Goal: Information Seeking & Learning: Learn about a topic

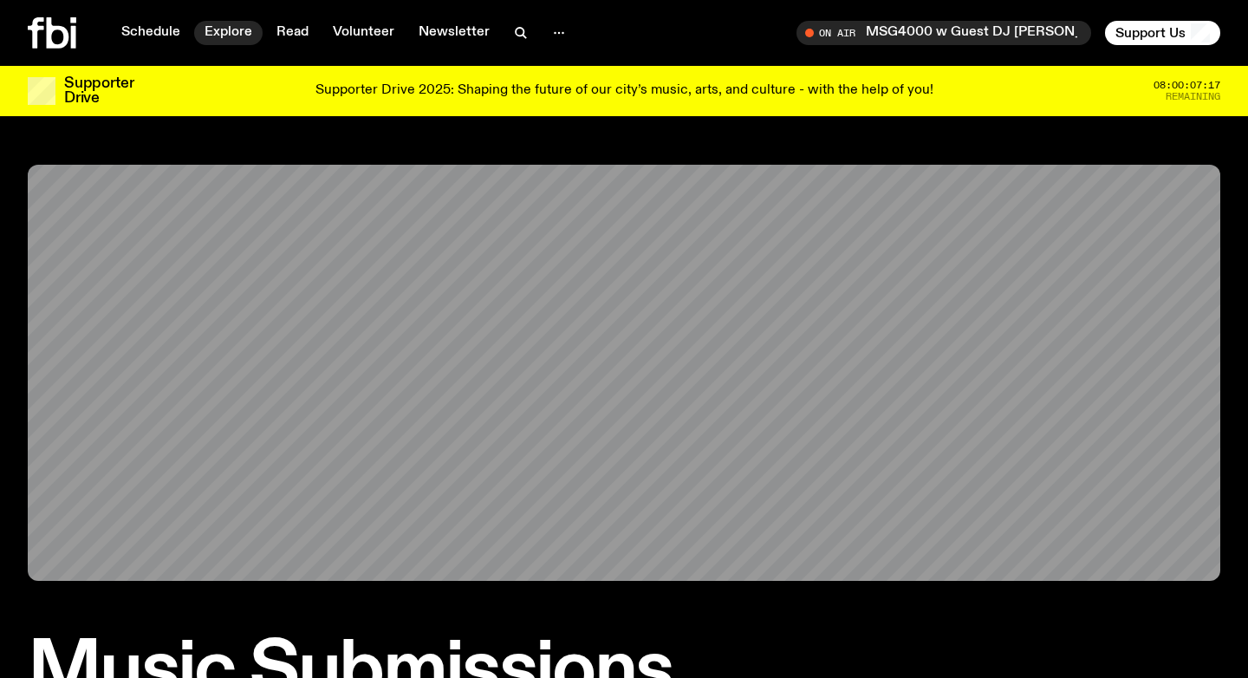
click at [219, 39] on link "Explore" at bounding box center [228, 33] width 68 height 24
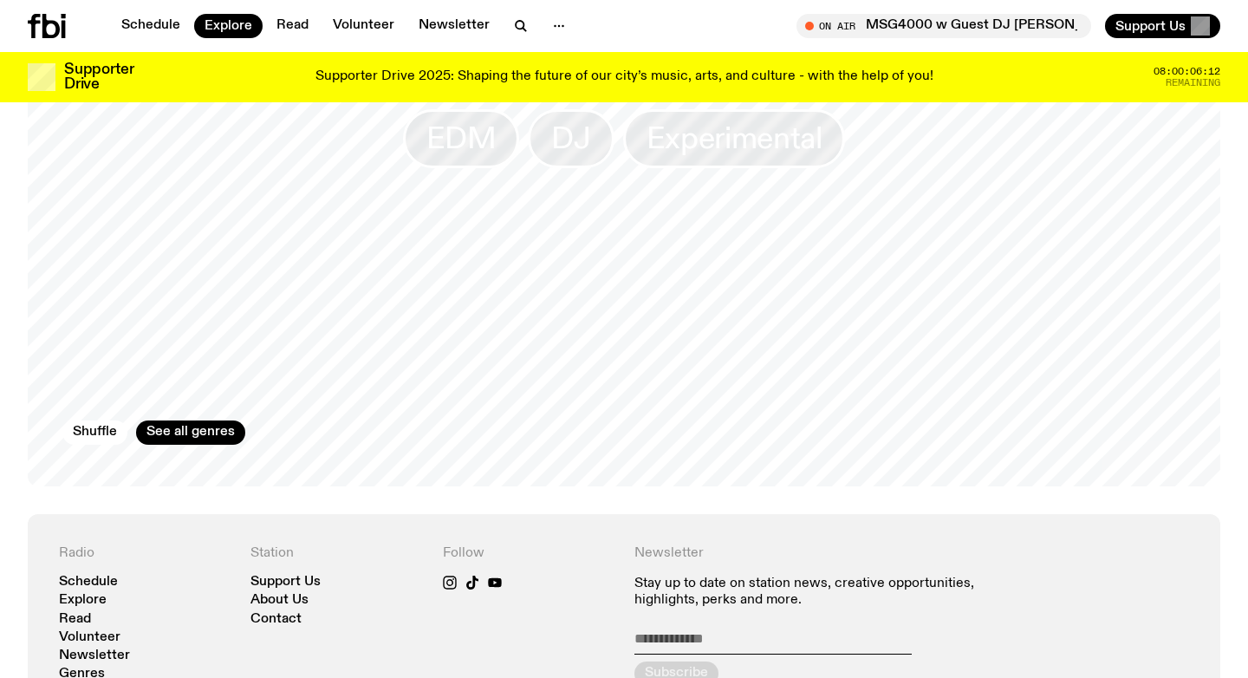
scroll to position [2809, 0]
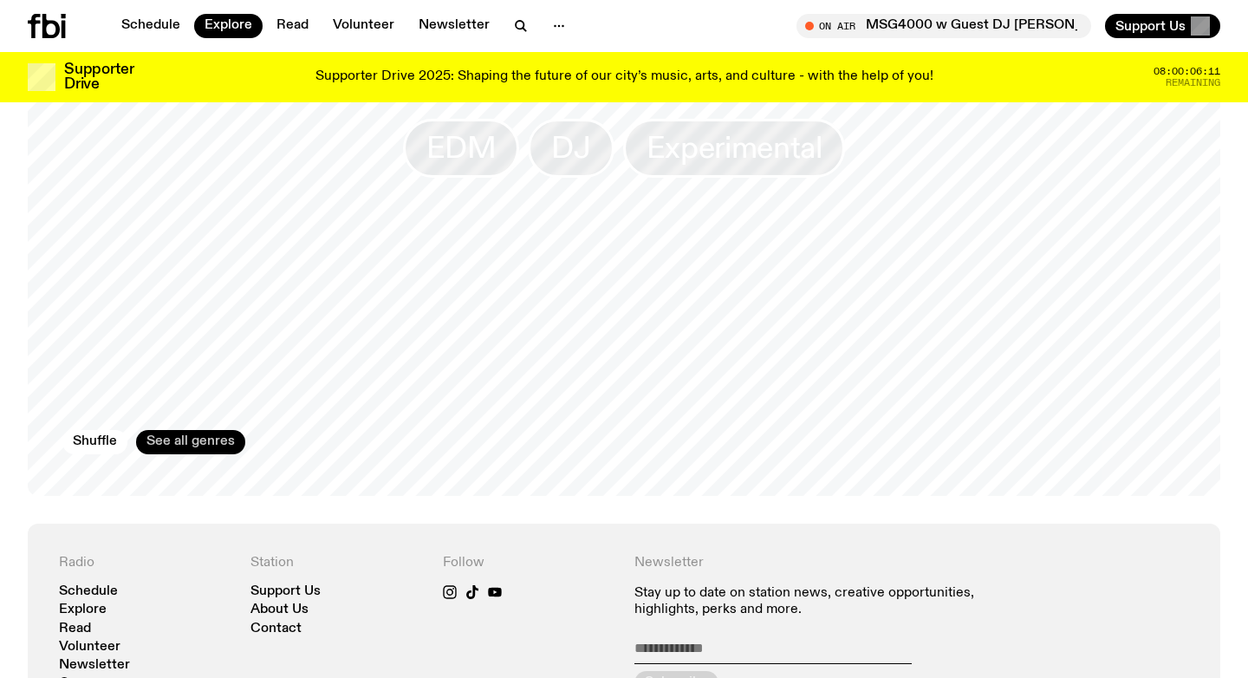
click at [181, 430] on link "See all genres" at bounding box center [190, 442] width 109 height 24
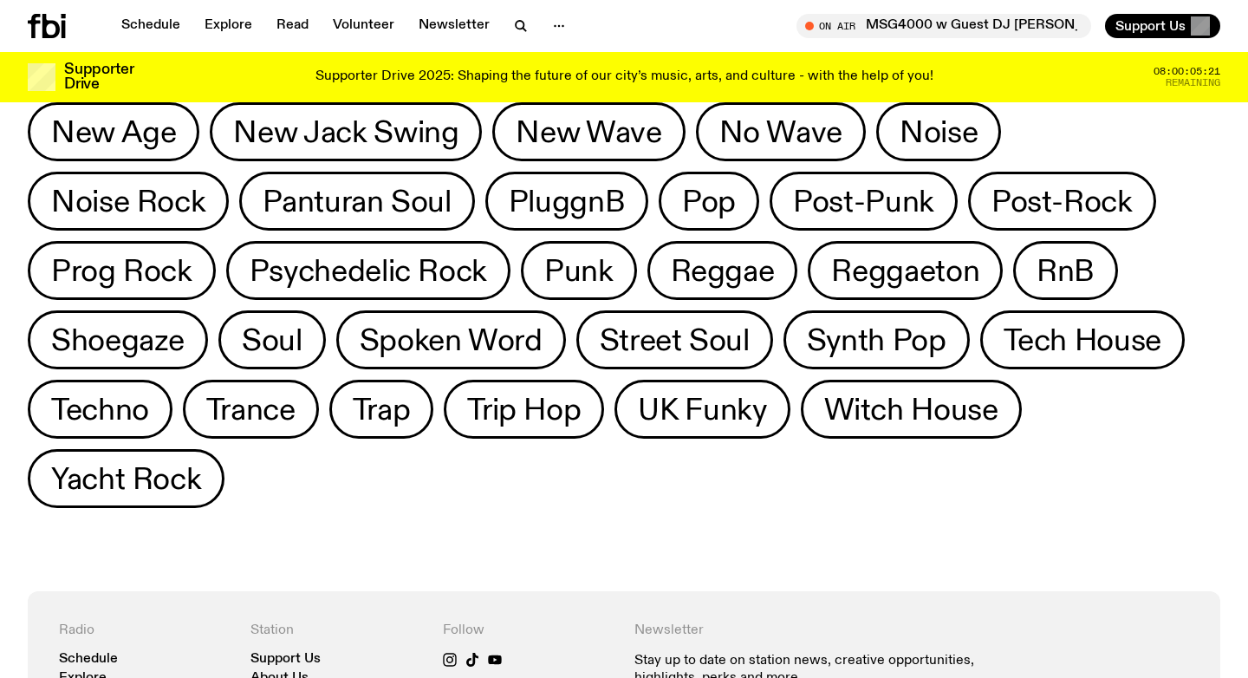
scroll to position [886, 0]
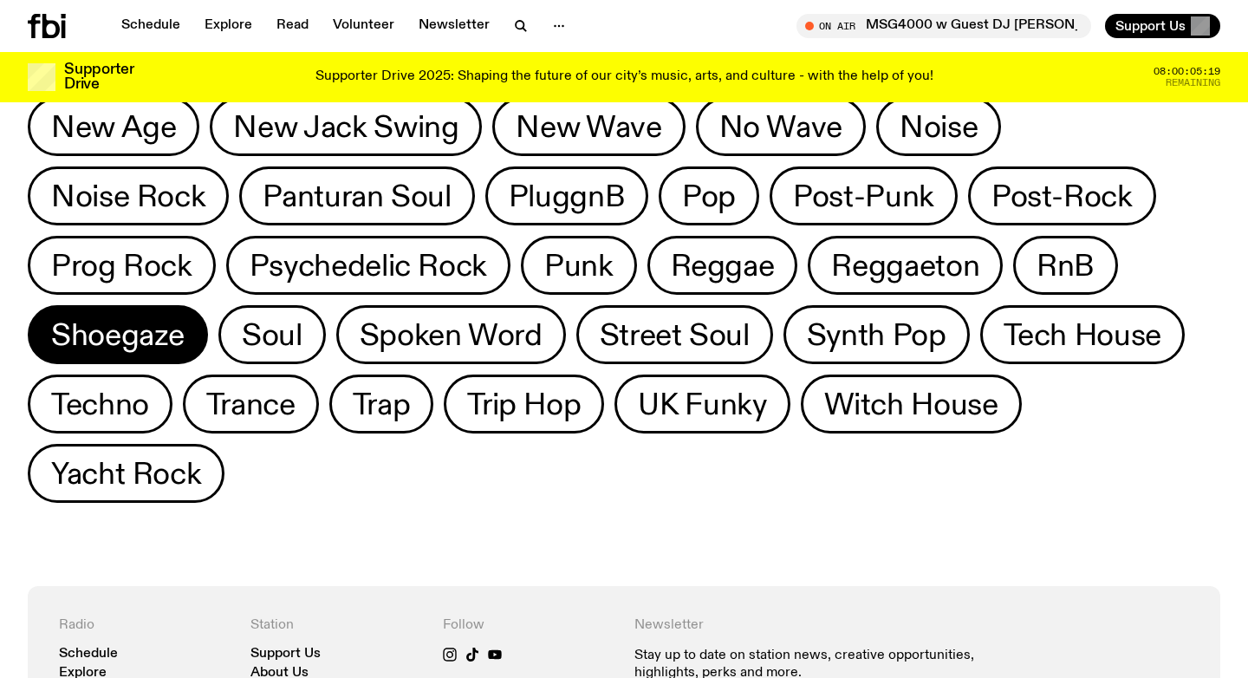
click at [185, 318] on span "Shoegaze" at bounding box center [117, 335] width 133 height 34
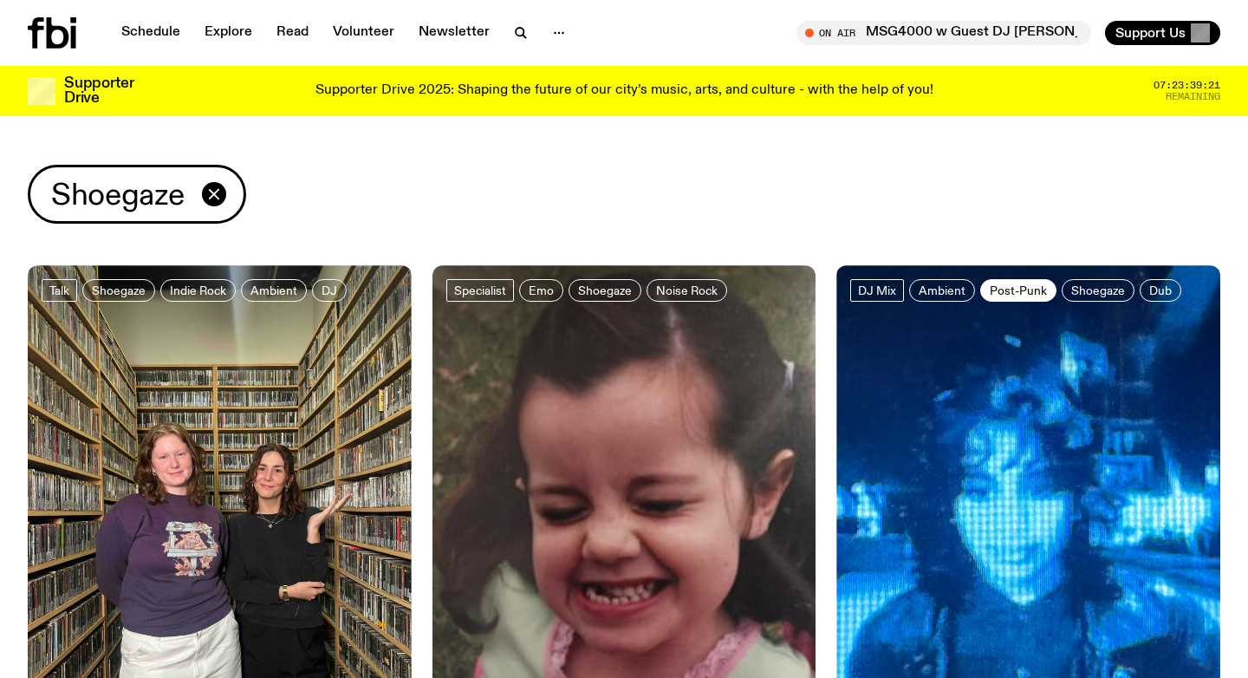
click at [1036, 286] on span "Post-Punk" at bounding box center [1018, 289] width 57 height 13
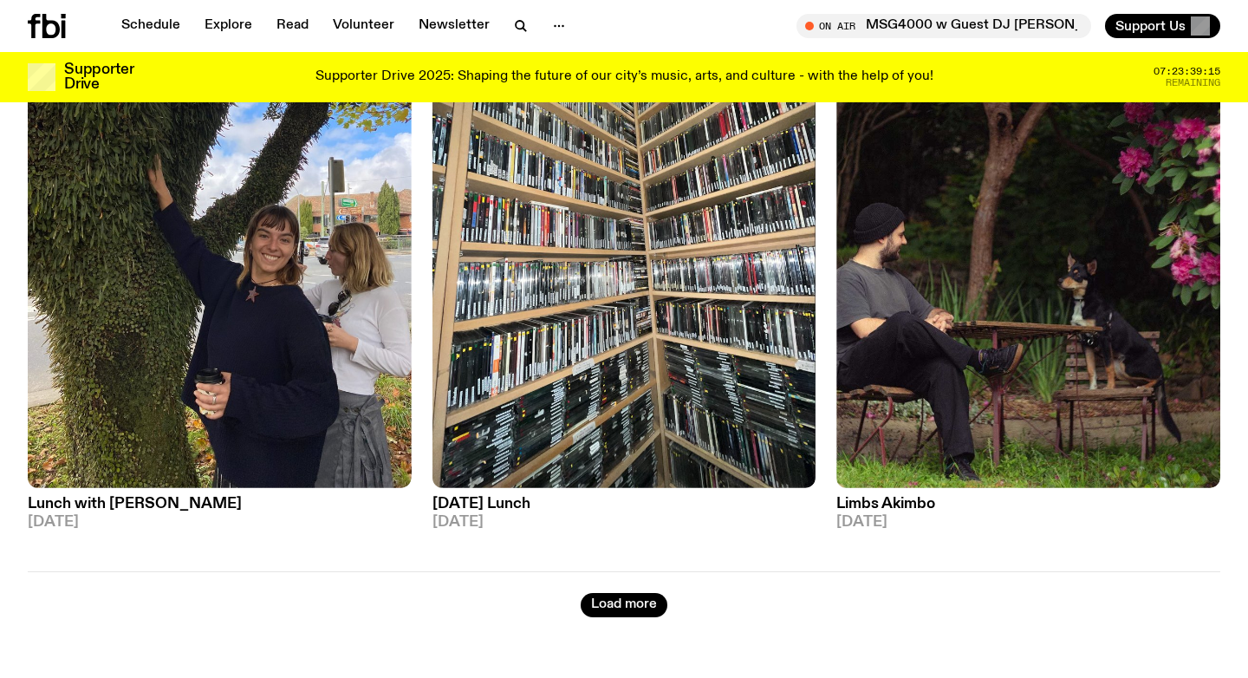
scroll to position [927, 0]
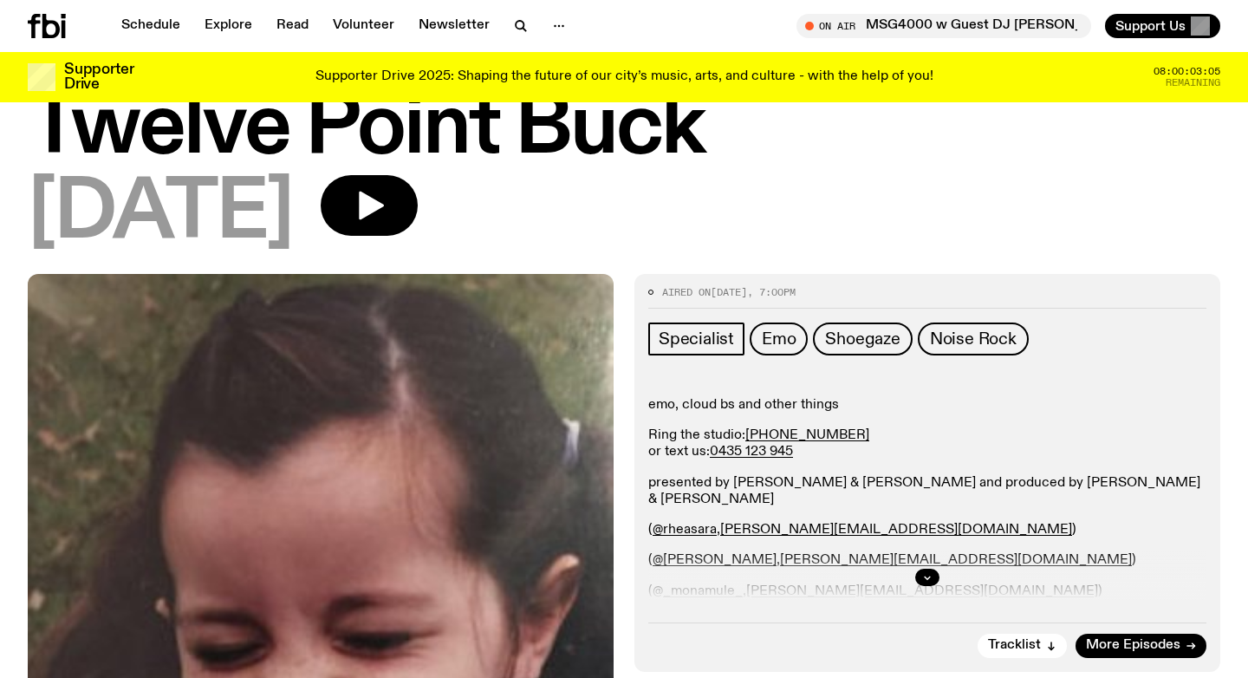
scroll to position [288, 0]
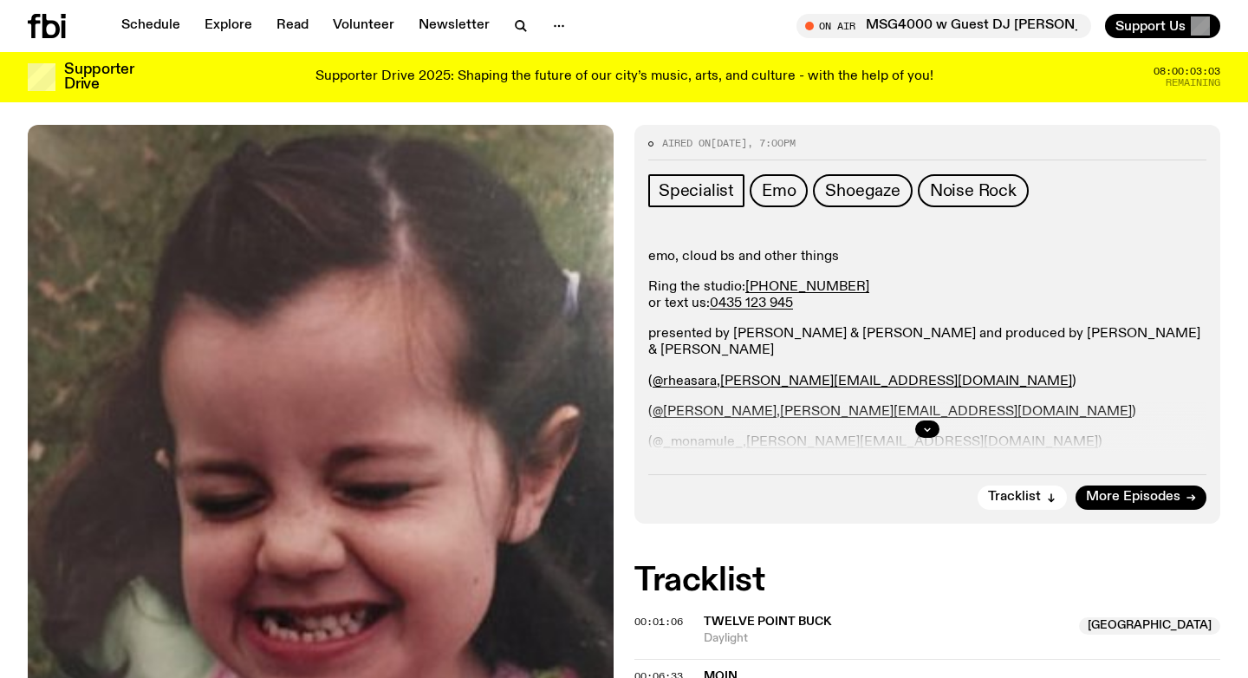
click at [1011, 400] on div "emo, cloud bs and other things Ring the studio: (02) 9030 6945 or text us: 0435…" at bounding box center [927, 365] width 558 height 233
click at [922, 428] on icon "button" at bounding box center [927, 429] width 10 height 10
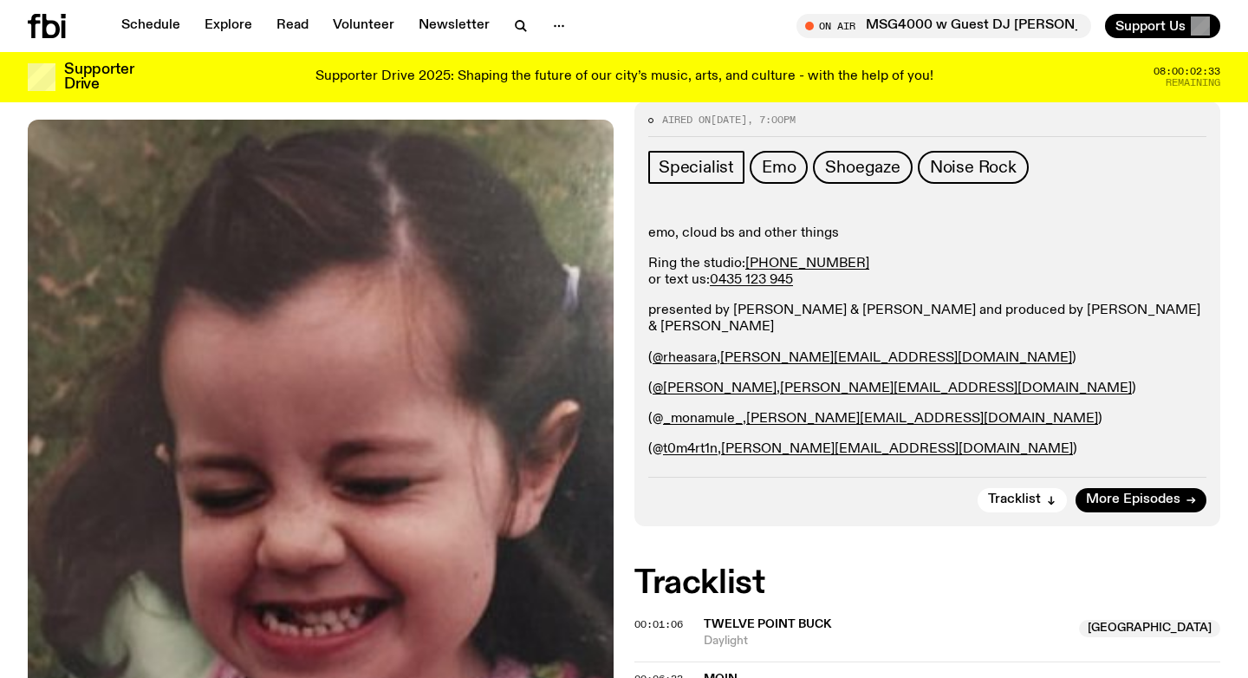
scroll to position [309, 0]
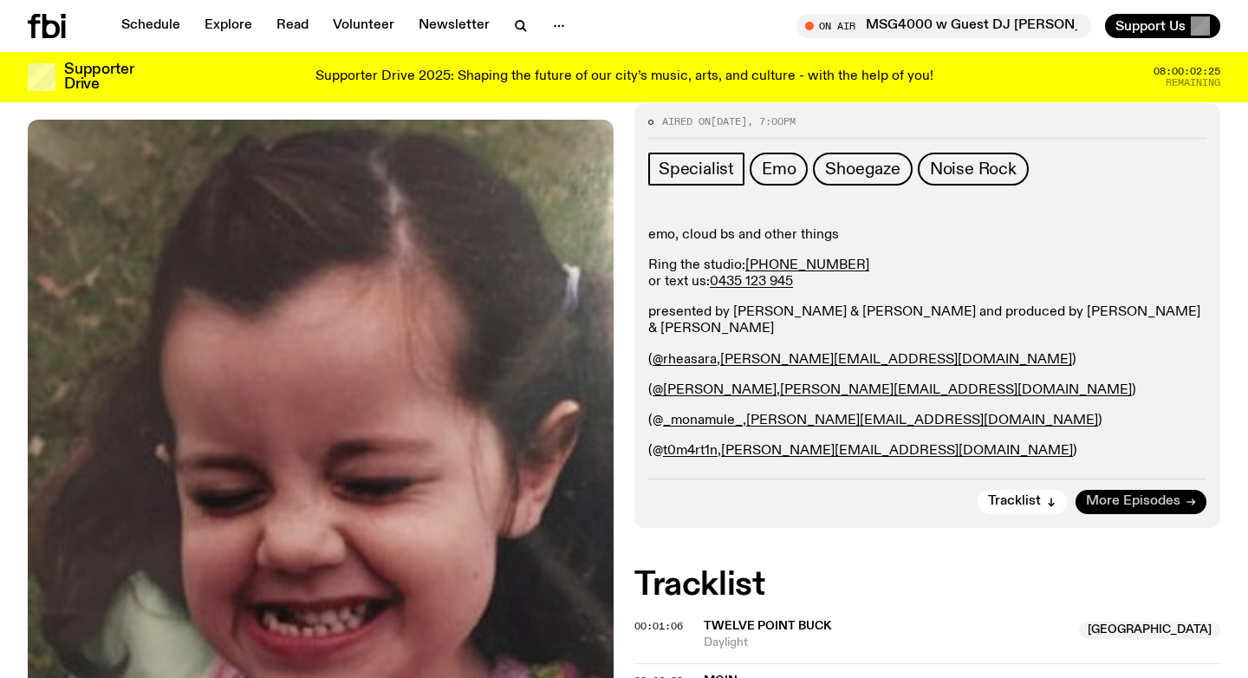
click at [1114, 504] on span "More Episodes" at bounding box center [1133, 501] width 94 height 13
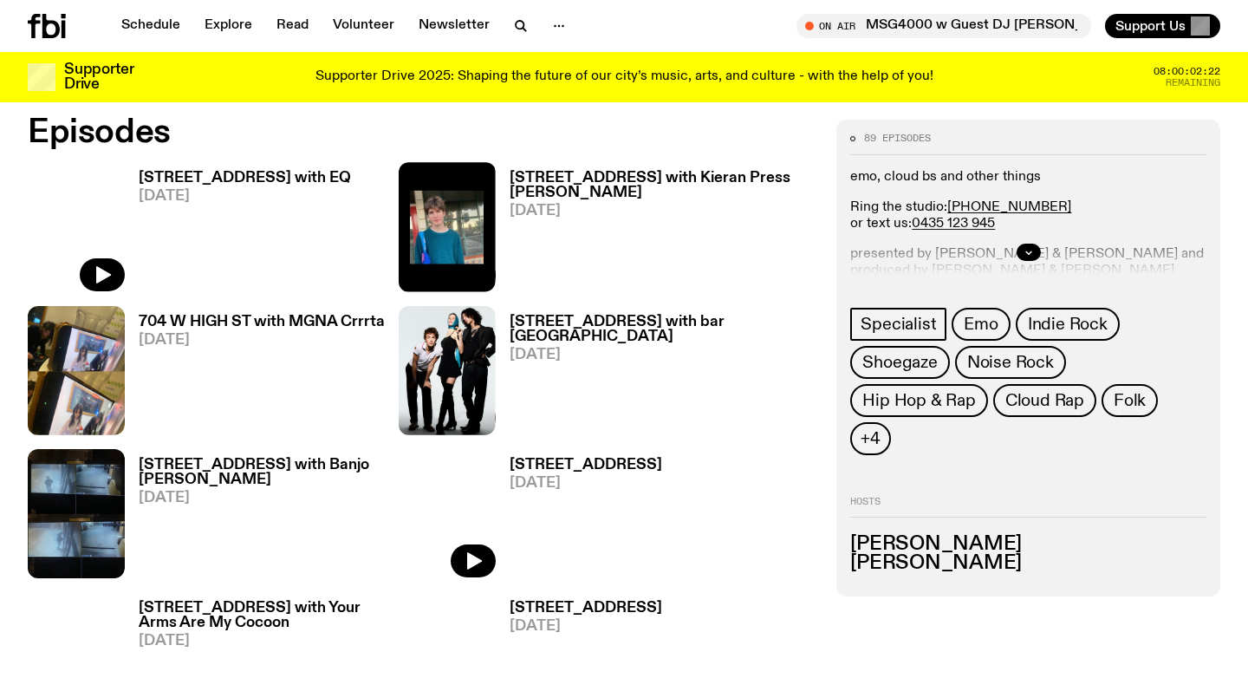
scroll to position [838, 0]
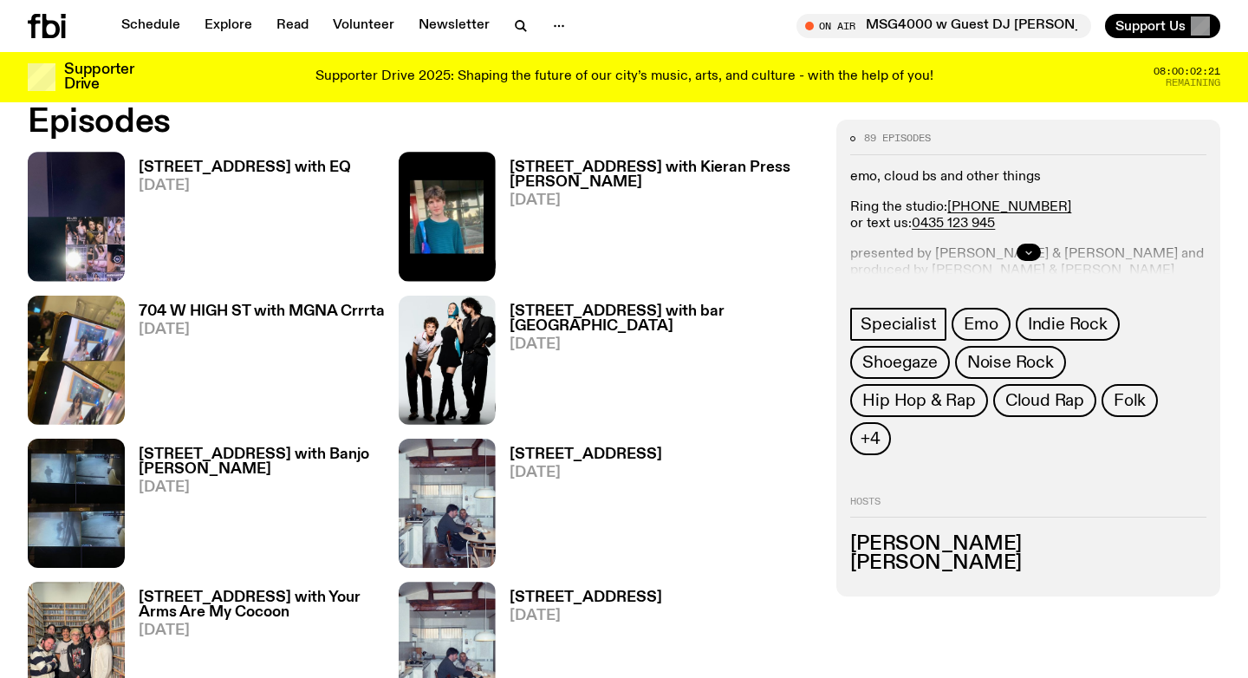
click at [1024, 253] on icon "button" at bounding box center [1029, 252] width 10 height 10
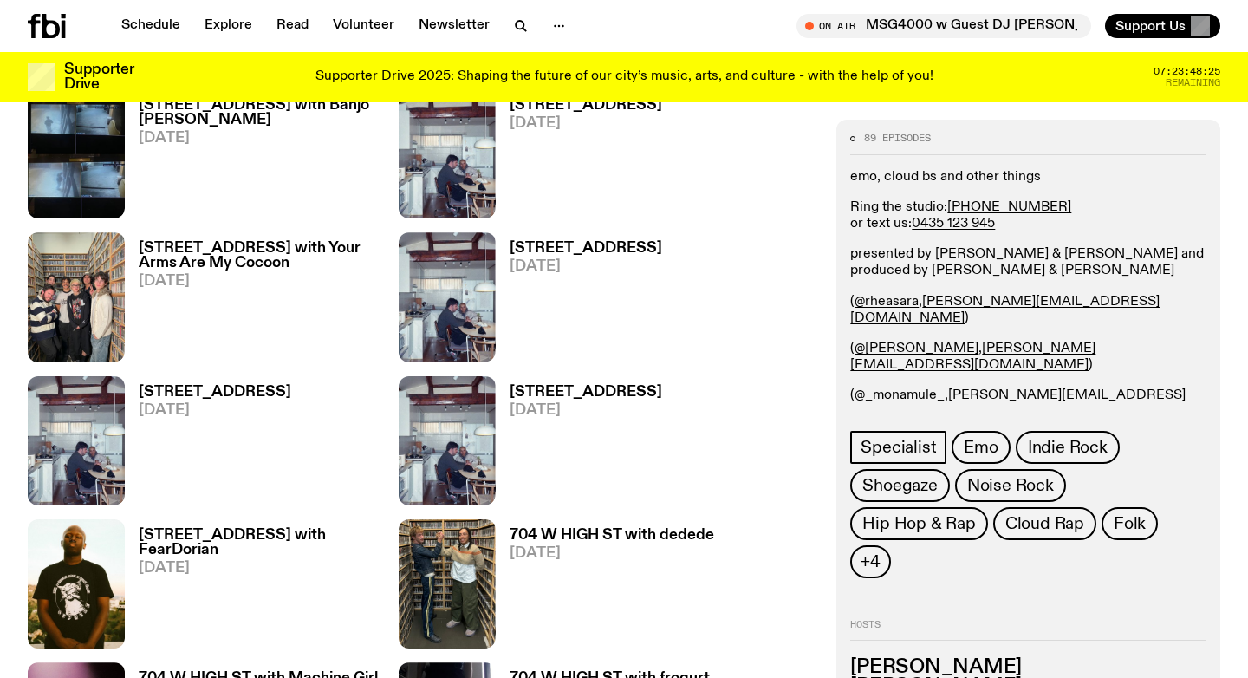
scroll to position [1188, 0]
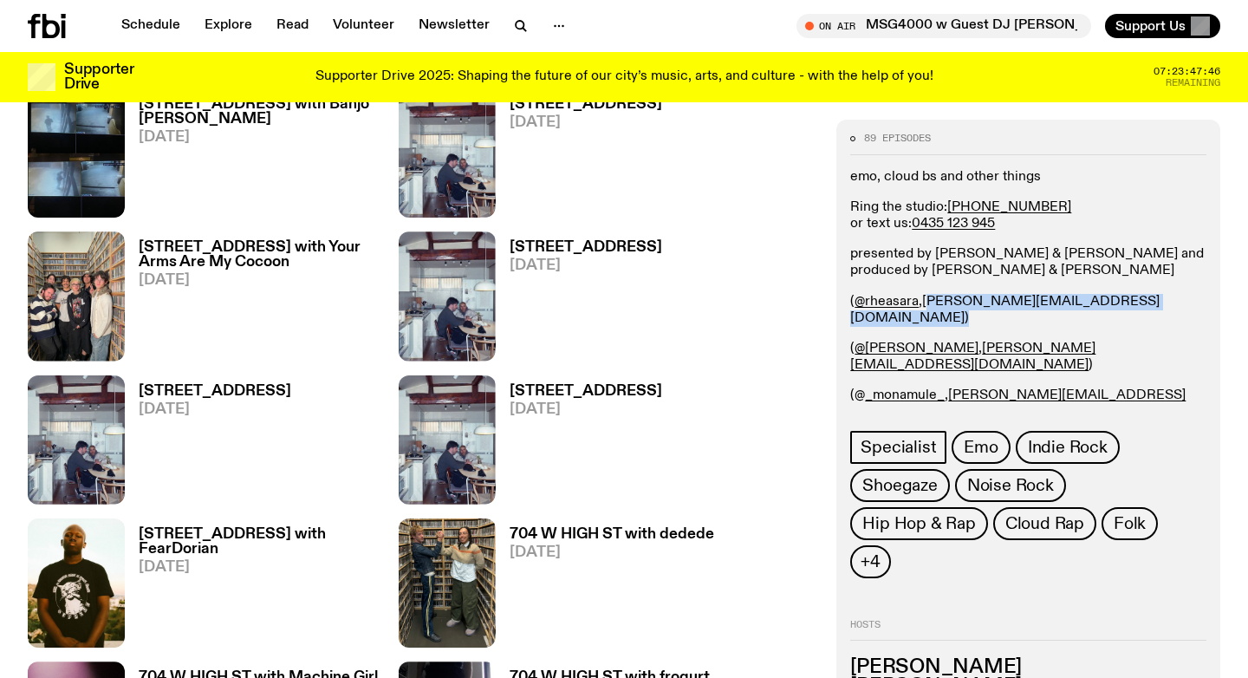
drag, startPoint x: 1049, startPoint y: 301, endPoint x: 924, endPoint y: 303, distance: 124.8
click at [924, 303] on p "( @rheasara , rhea.t@fbiradio.com )" at bounding box center [1028, 310] width 356 height 33
copy p "rhea.t@fbiradio.com )"
click at [1129, 292] on div "emo, cloud bs and other things Ring the studio: (02) 9030 6945 or text us: 0435…" at bounding box center [1028, 319] width 356 height 300
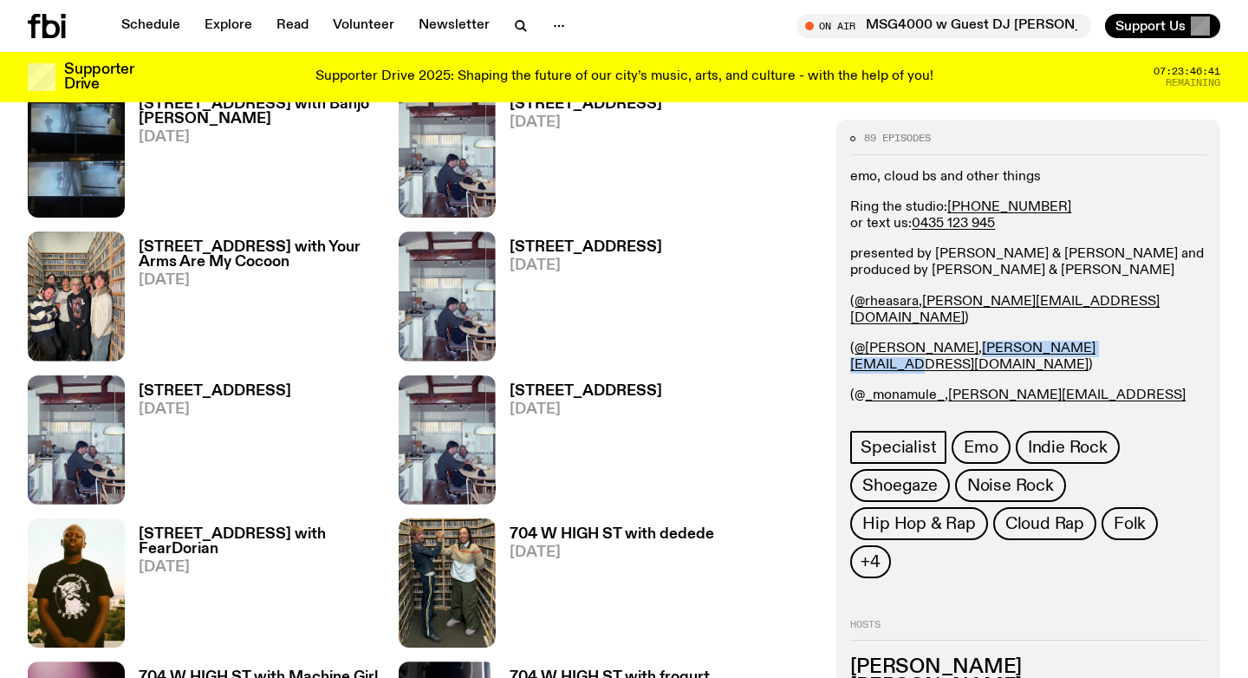
drag, startPoint x: 946, startPoint y: 334, endPoint x: 1090, endPoint y: 336, distance: 144.8
click at [1090, 341] on p "( @p.l.mckenzie , patrick.m@fbiradio.com )" at bounding box center [1028, 357] width 356 height 33
copy link "patrick.m@fbiradio.com"
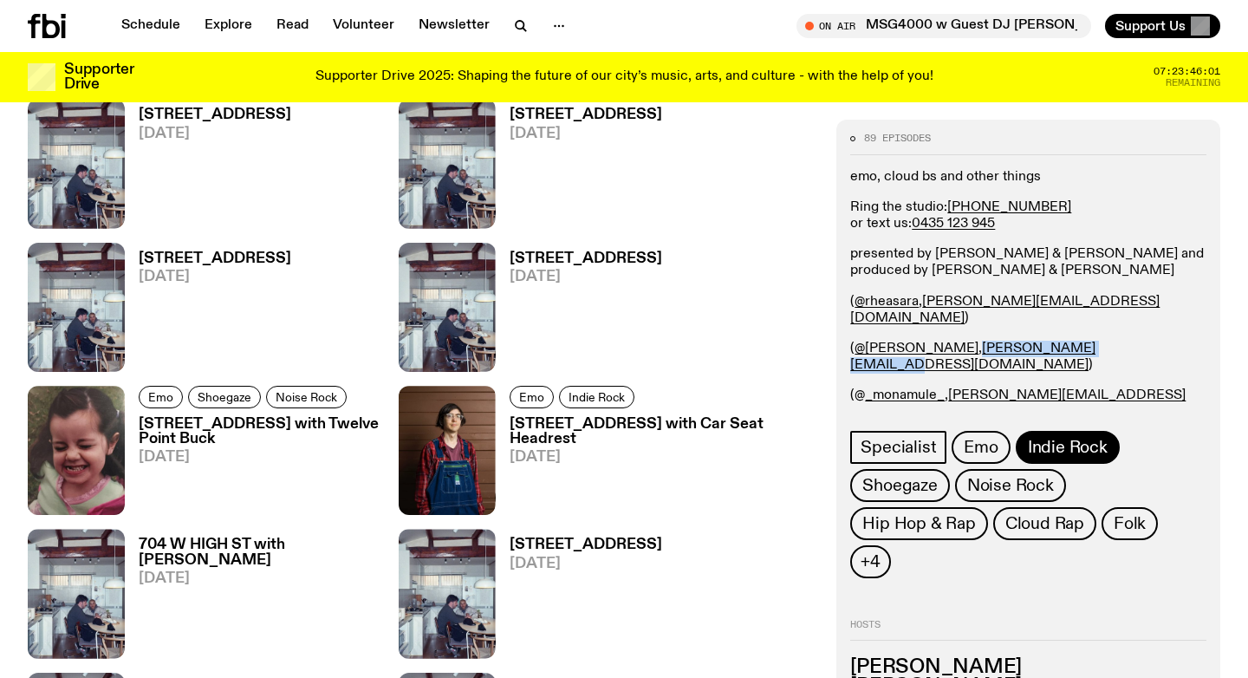
scroll to position [1863, 0]
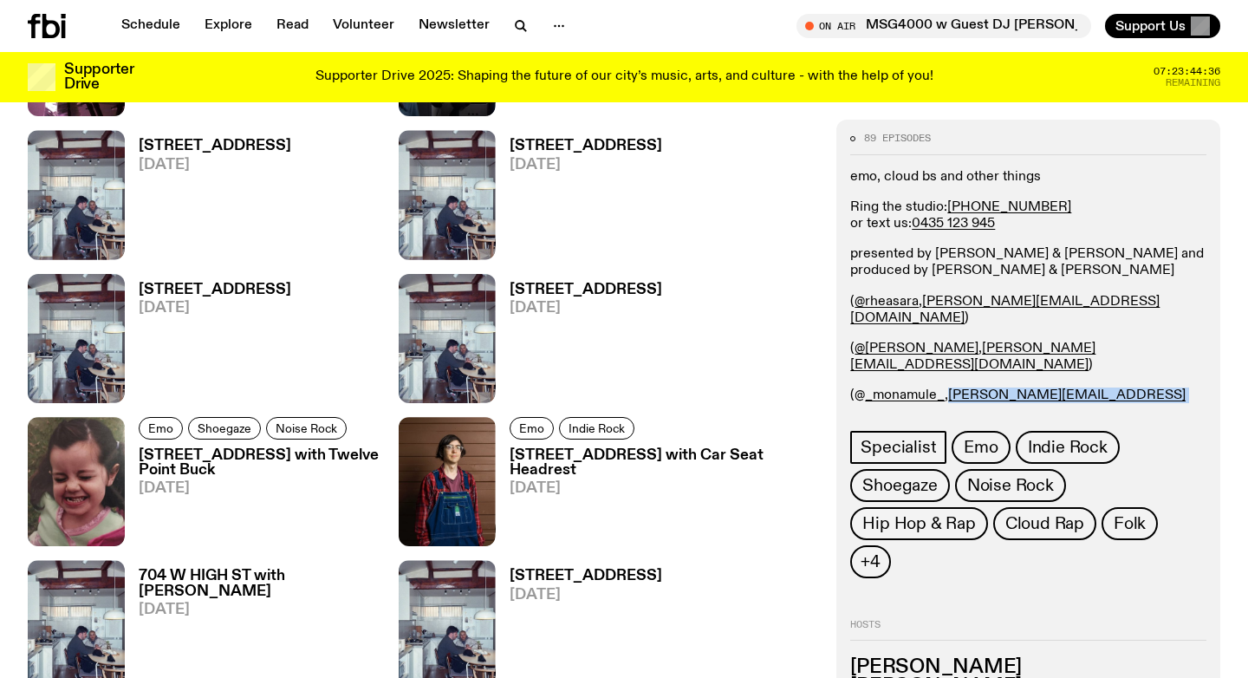
drag, startPoint x: 948, startPoint y: 365, endPoint x: 1089, endPoint y: 367, distance: 141.3
click at [1089, 387] on p "(@ _monamule_ , mona.m@fbiradio.com )" at bounding box center [1028, 403] width 356 height 33
copy p "mona.m@fbiradio.com"
click at [1155, 387] on p "(@ _monamule_ , mona.m@fbiradio.com )" at bounding box center [1028, 403] width 356 height 33
drag, startPoint x: 924, startPoint y: 392, endPoint x: 1055, endPoint y: 394, distance: 130.9
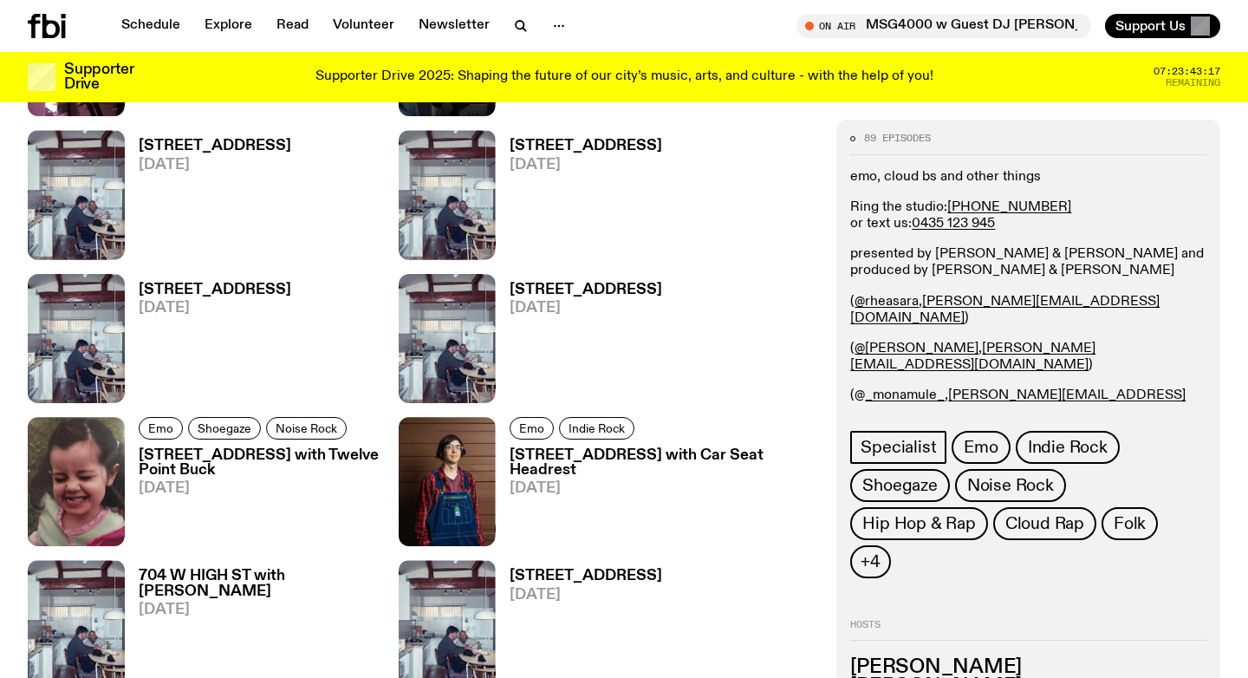
click at [1055, 435] on p "(@ t0m4rt1n , tom.m@fbiradio.com )" at bounding box center [1028, 451] width 356 height 33
copy p "tom.m@fbiradio.com"
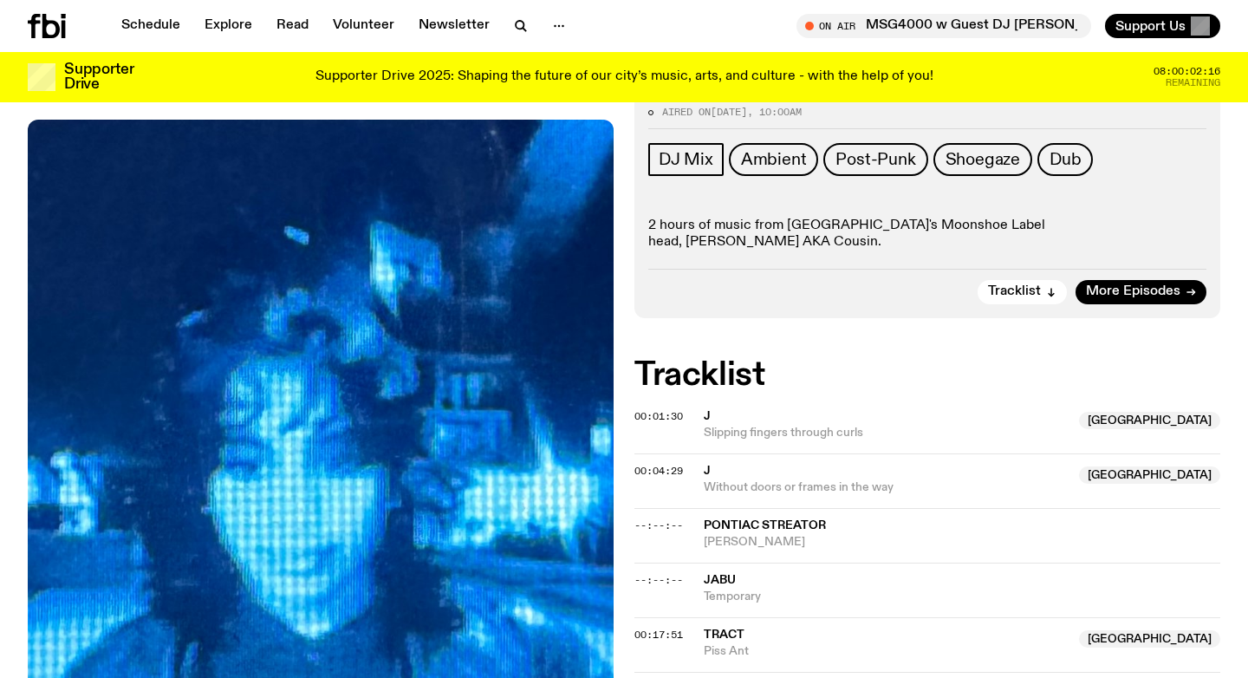
scroll to position [322, 0]
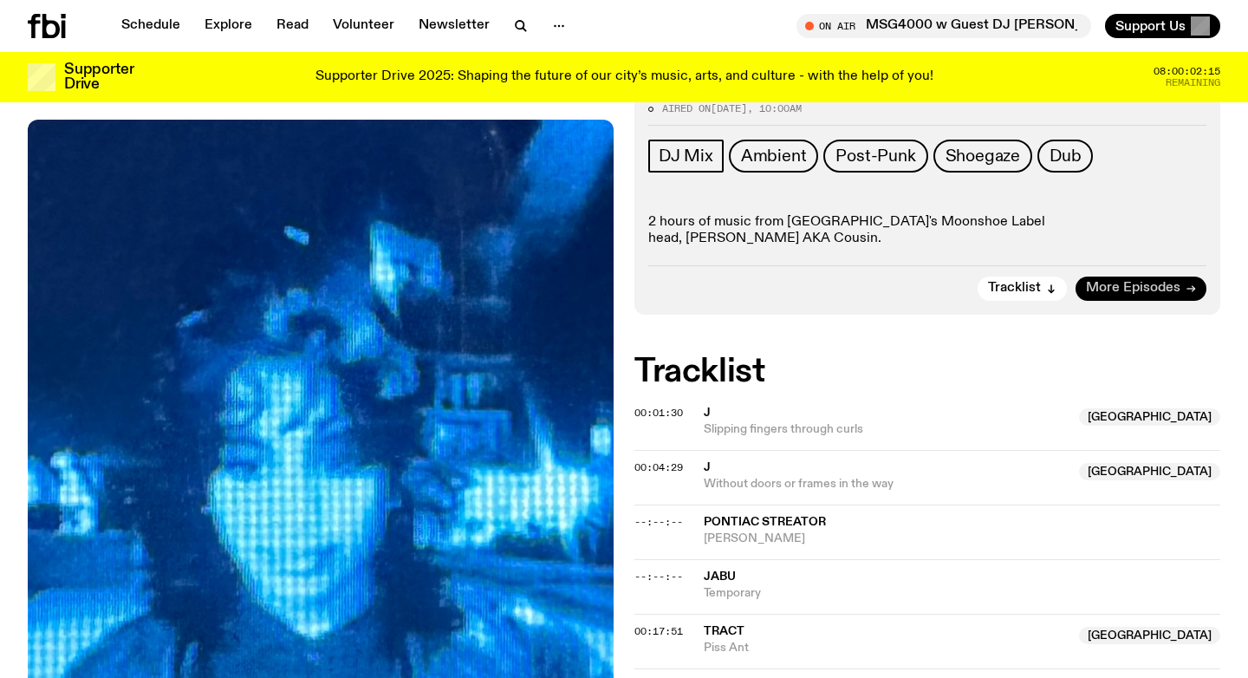
click at [1168, 282] on span "More Episodes" at bounding box center [1133, 288] width 94 height 13
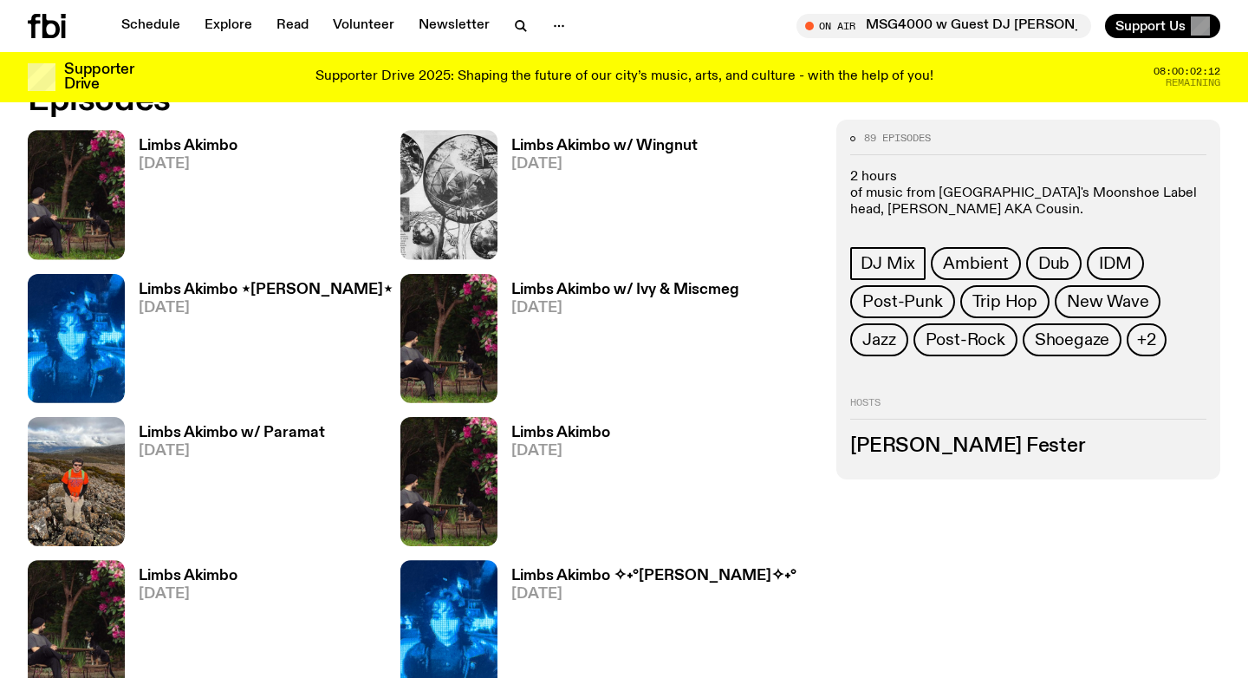
scroll to position [889, 0]
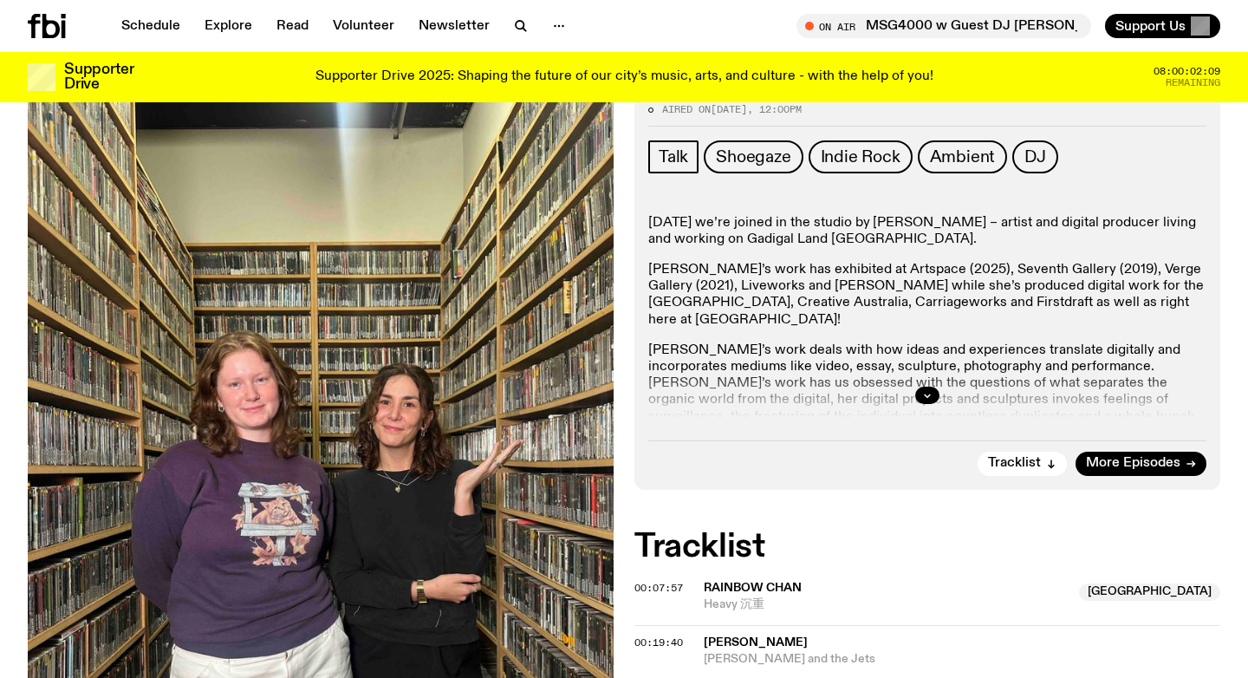
scroll to position [331, 0]
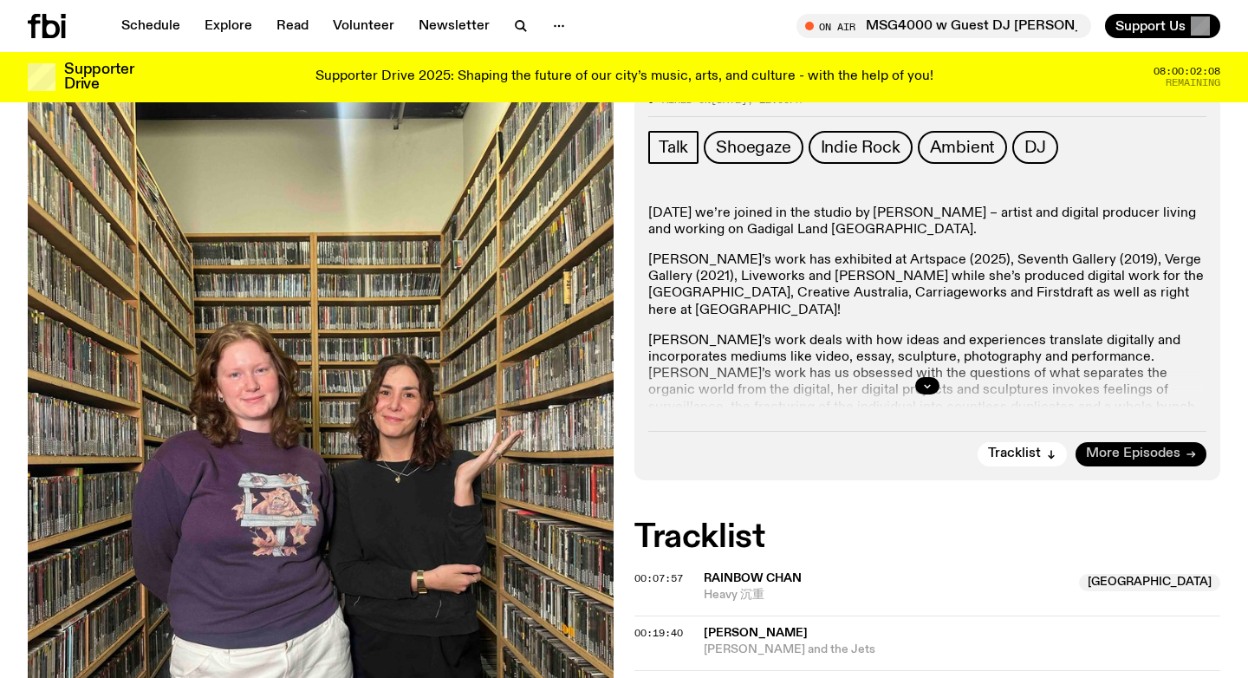
click at [1152, 460] on span "More Episodes" at bounding box center [1133, 453] width 94 height 13
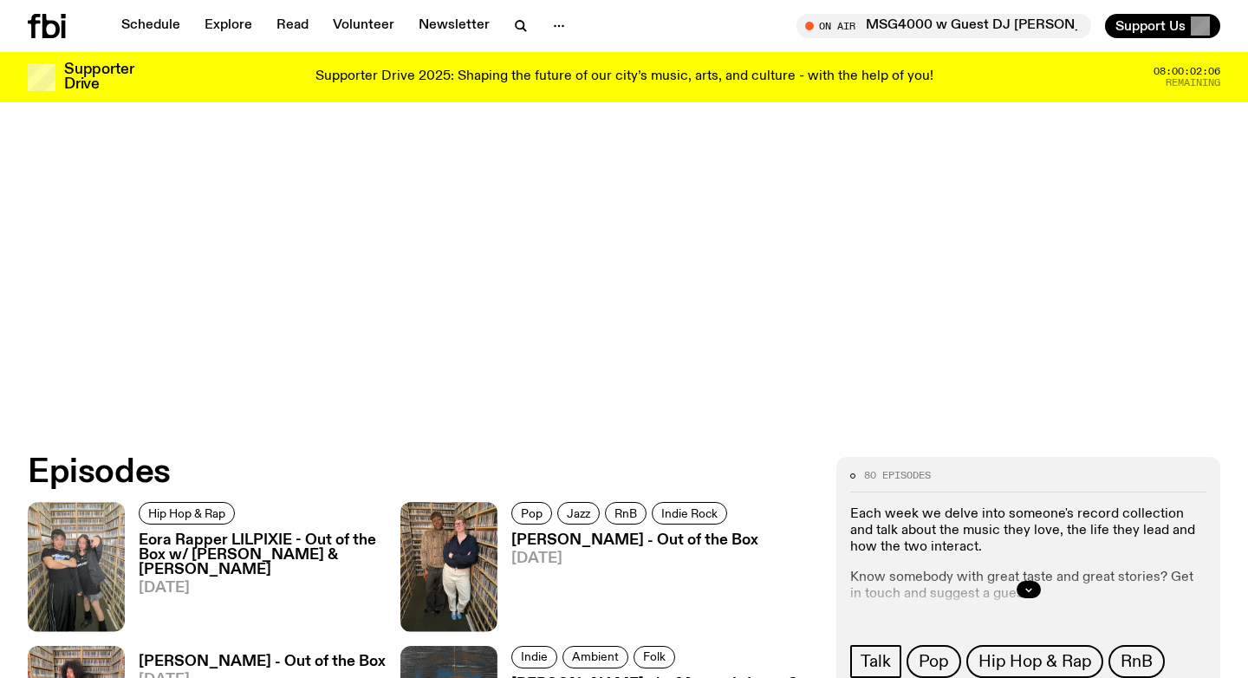
scroll to position [796, 0]
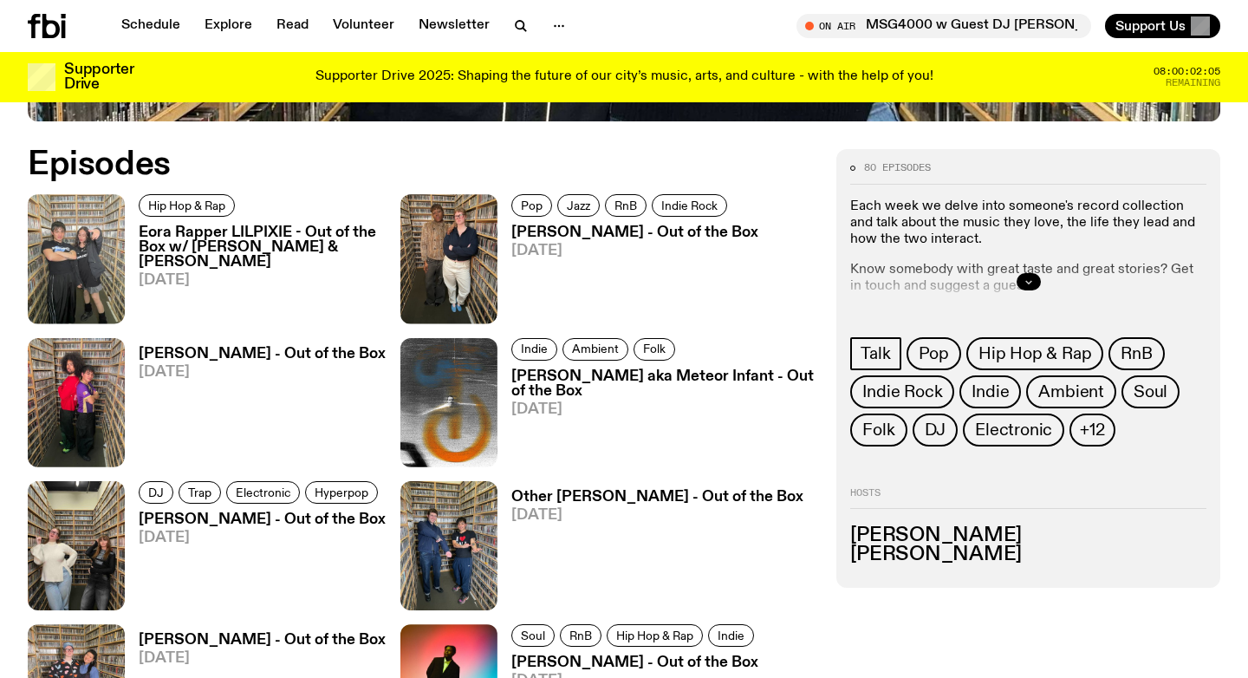
click at [1033, 283] on icon "button" at bounding box center [1029, 281] width 10 height 10
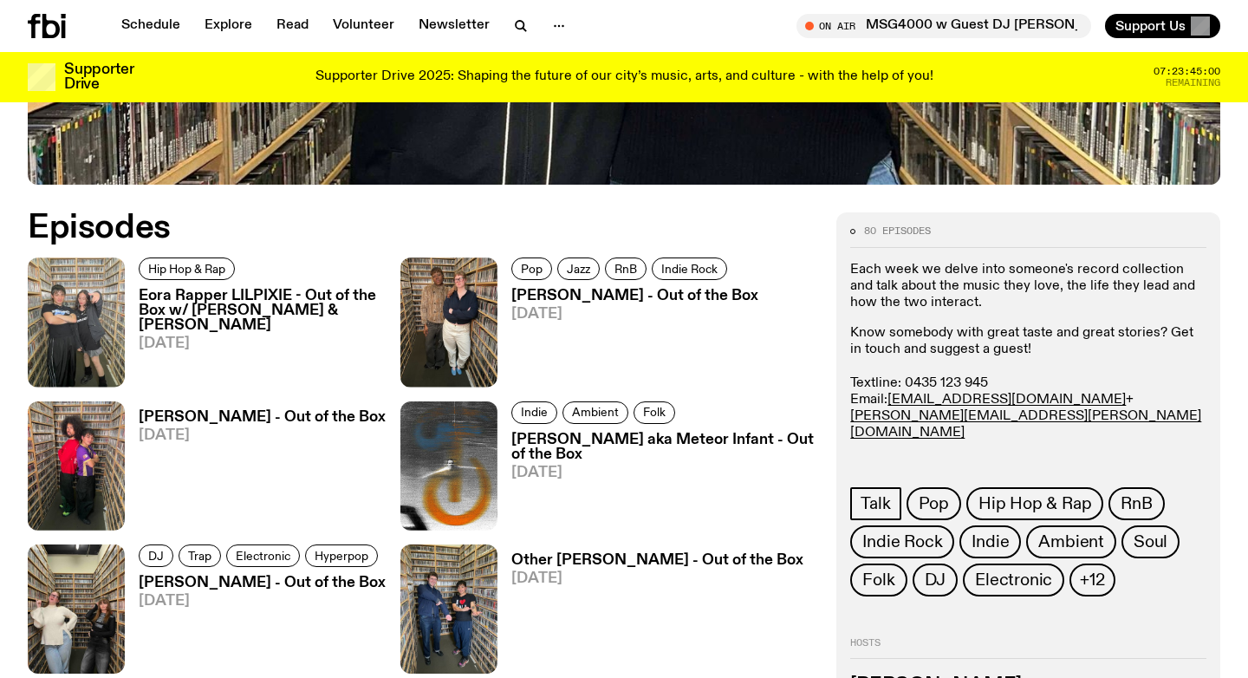
scroll to position [733, 0]
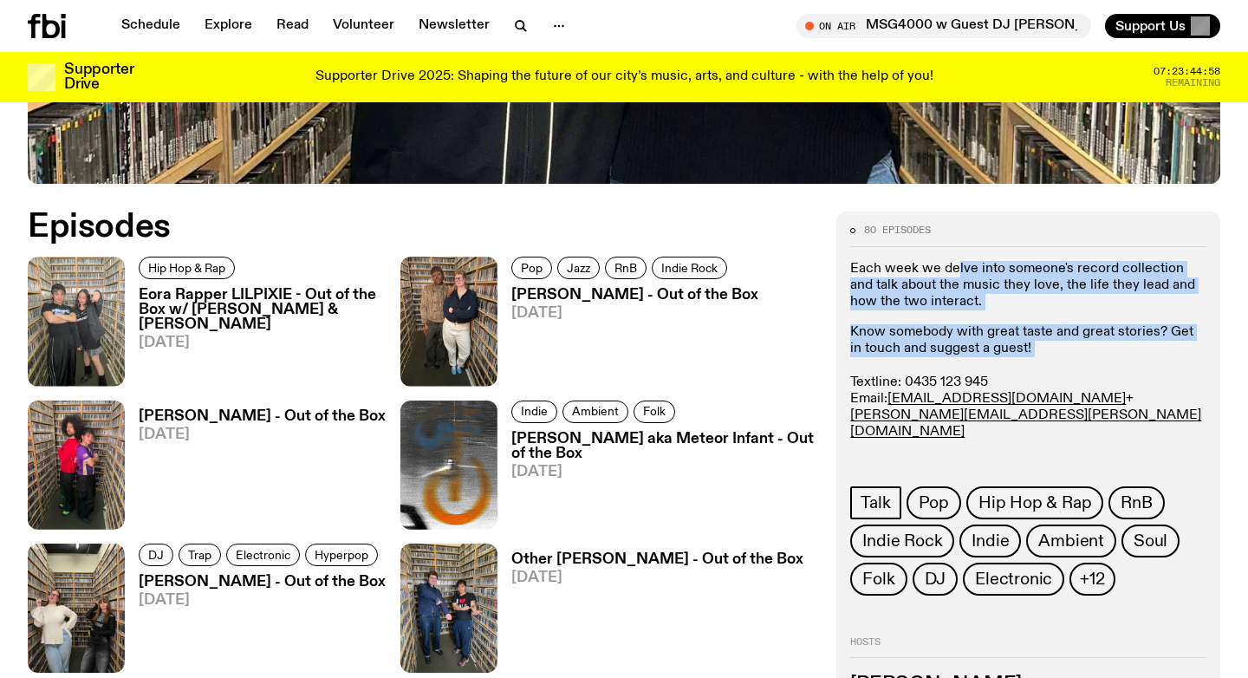
drag, startPoint x: 953, startPoint y: 267, endPoint x: 1017, endPoint y: 370, distance: 121.0
click at [1017, 370] on div "Each week we delve into someone's record collection and talk about the music th…" at bounding box center [1028, 376] width 356 height 231
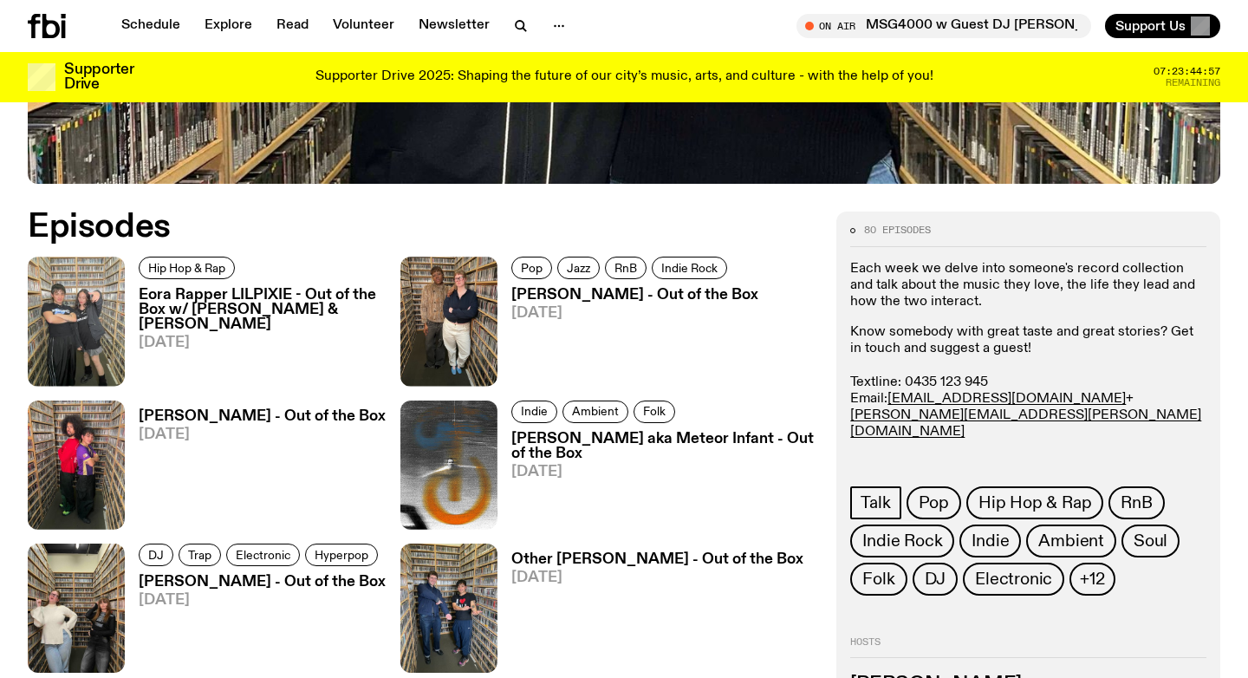
click at [1034, 352] on p "Know somebody with great taste and great stories? Get in touch and suggest a gu…" at bounding box center [1028, 407] width 356 height 166
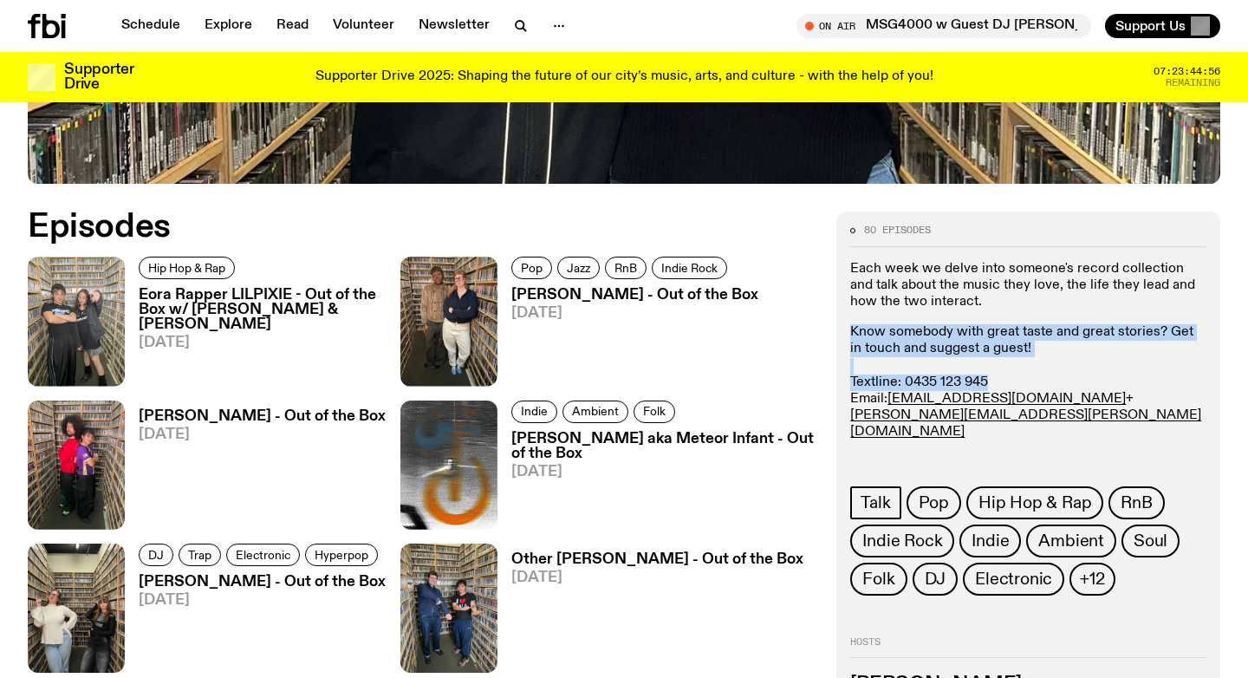
drag, startPoint x: 961, startPoint y: 297, endPoint x: 1018, endPoint y: 381, distance: 101.7
click at [1018, 381] on div "Each week we delve into someone's record collection and talk about the music th…" at bounding box center [1028, 376] width 356 height 231
click at [1018, 381] on p "Know somebody with great taste and great stories? Get in touch and suggest a gu…" at bounding box center [1028, 407] width 356 height 166
drag, startPoint x: 971, startPoint y: 294, endPoint x: 1006, endPoint y: 354, distance: 70.3
click at [1006, 354] on div "Each week we delve into someone's record collection and talk about the music th…" at bounding box center [1028, 376] width 356 height 231
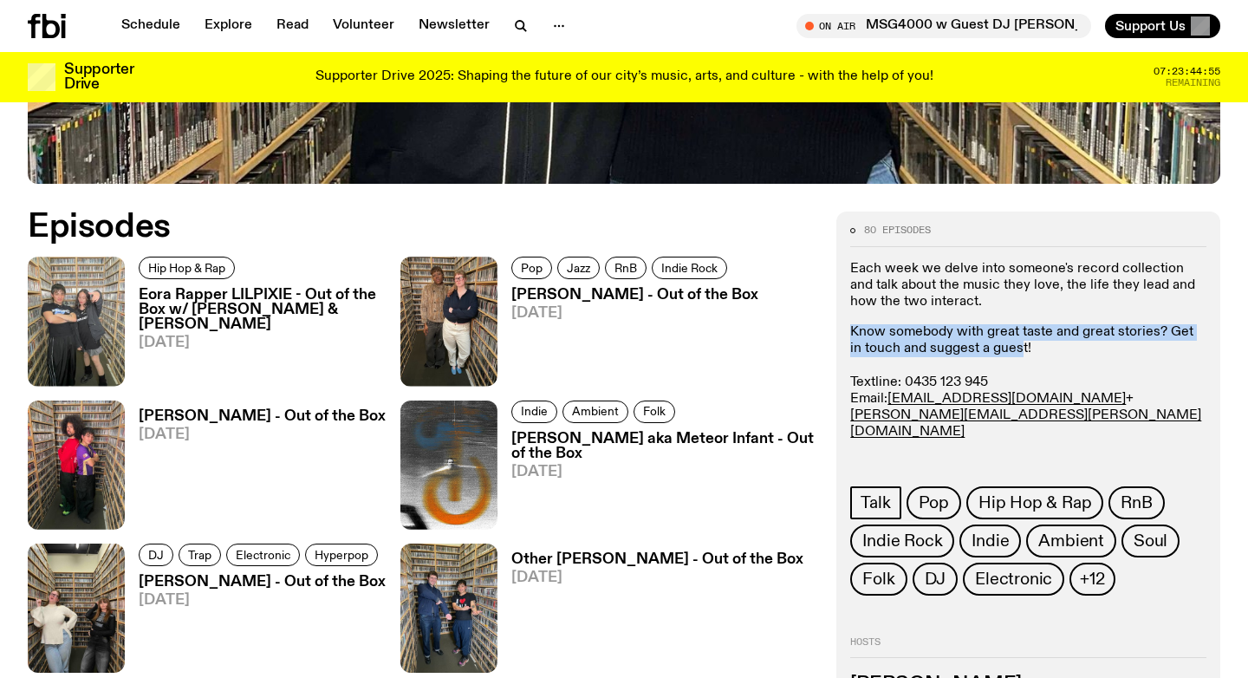
click at [1006, 354] on p "Know somebody with great taste and great stories? Get in touch and suggest a gu…" at bounding box center [1028, 407] width 356 height 166
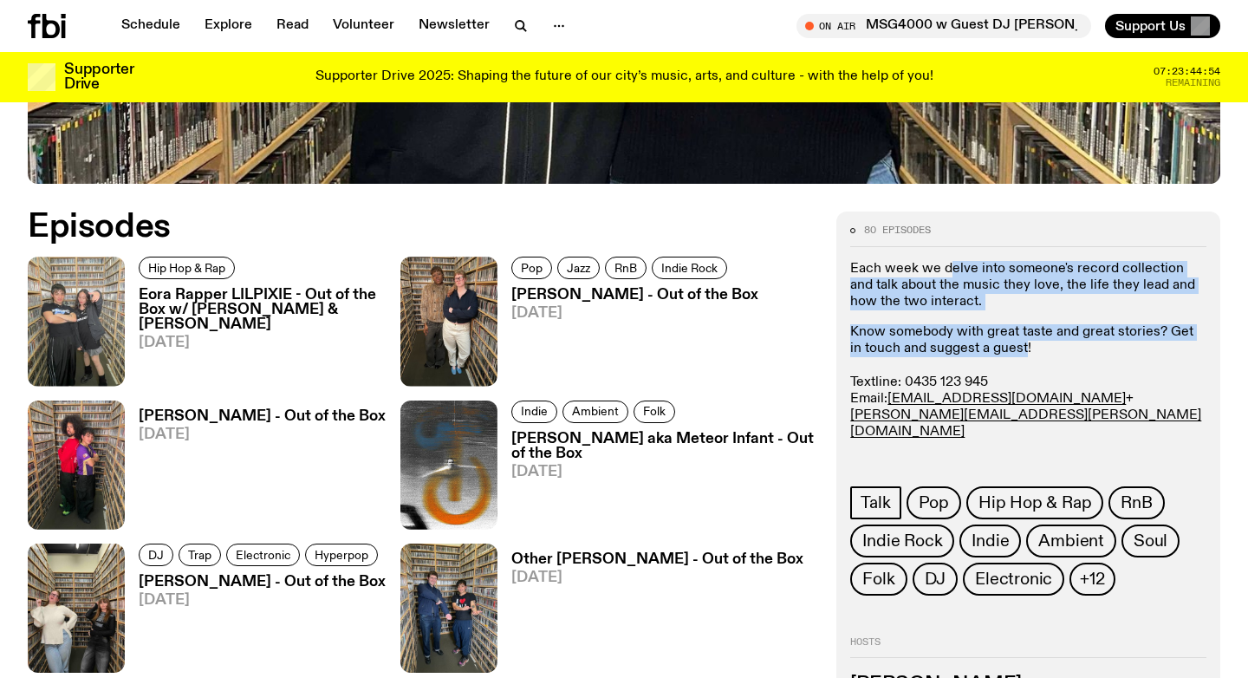
drag, startPoint x: 952, startPoint y: 267, endPoint x: 1010, endPoint y: 351, distance: 102.2
click at [1010, 351] on div "Each week we delve into someone's record collection and talk about the music th…" at bounding box center [1028, 376] width 356 height 231
click at [1010, 351] on p "Know somebody with great taste and great stories? Get in touch and suggest a gu…" at bounding box center [1028, 407] width 356 height 166
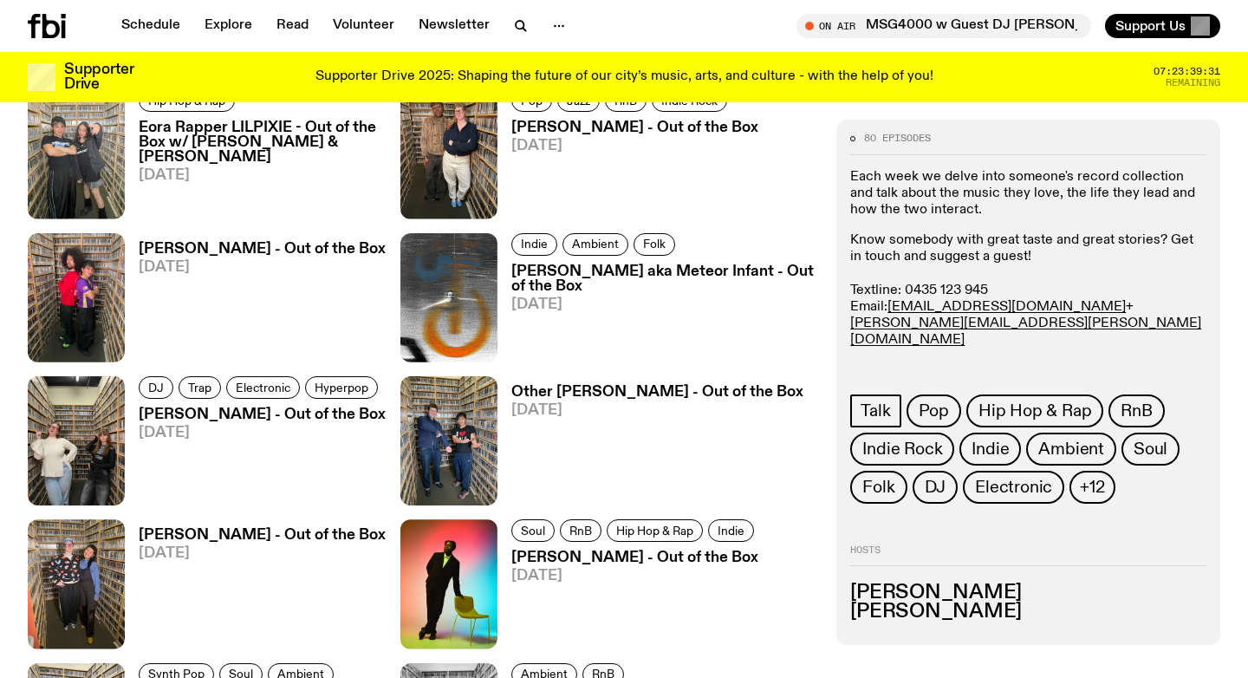
scroll to position [39, 0]
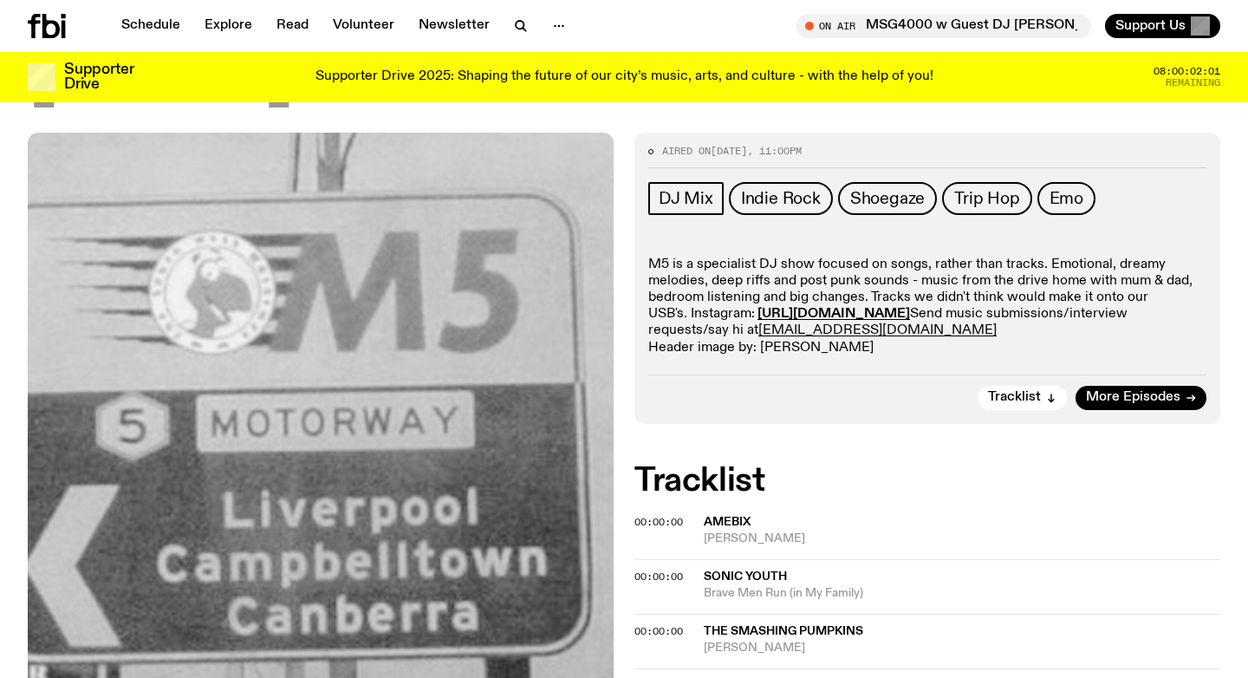
scroll to position [208, 0]
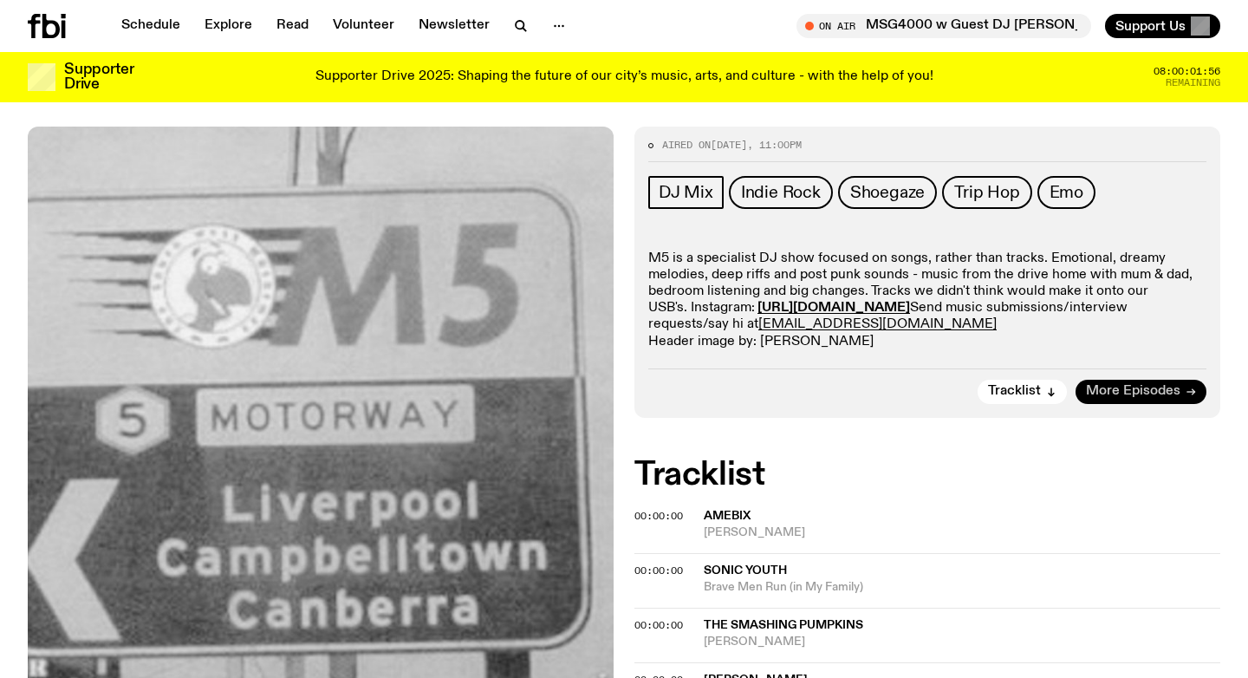
click at [1151, 390] on span "More Episodes" at bounding box center [1133, 391] width 94 height 13
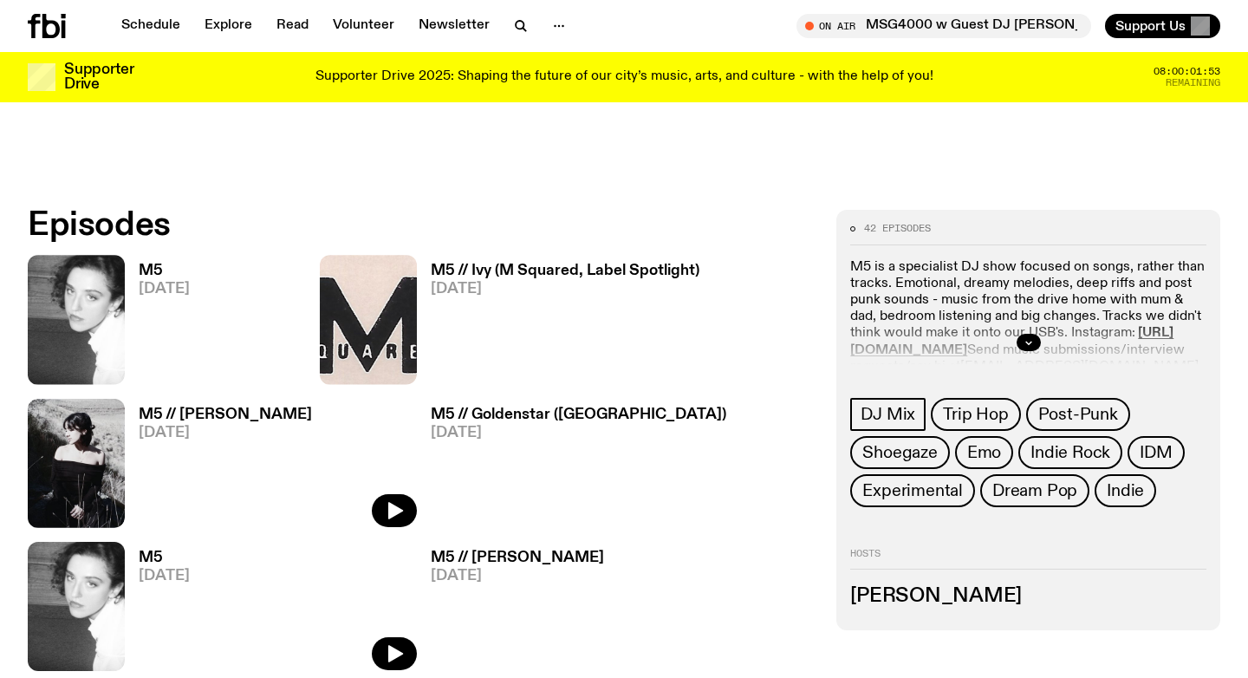
scroll to position [741, 0]
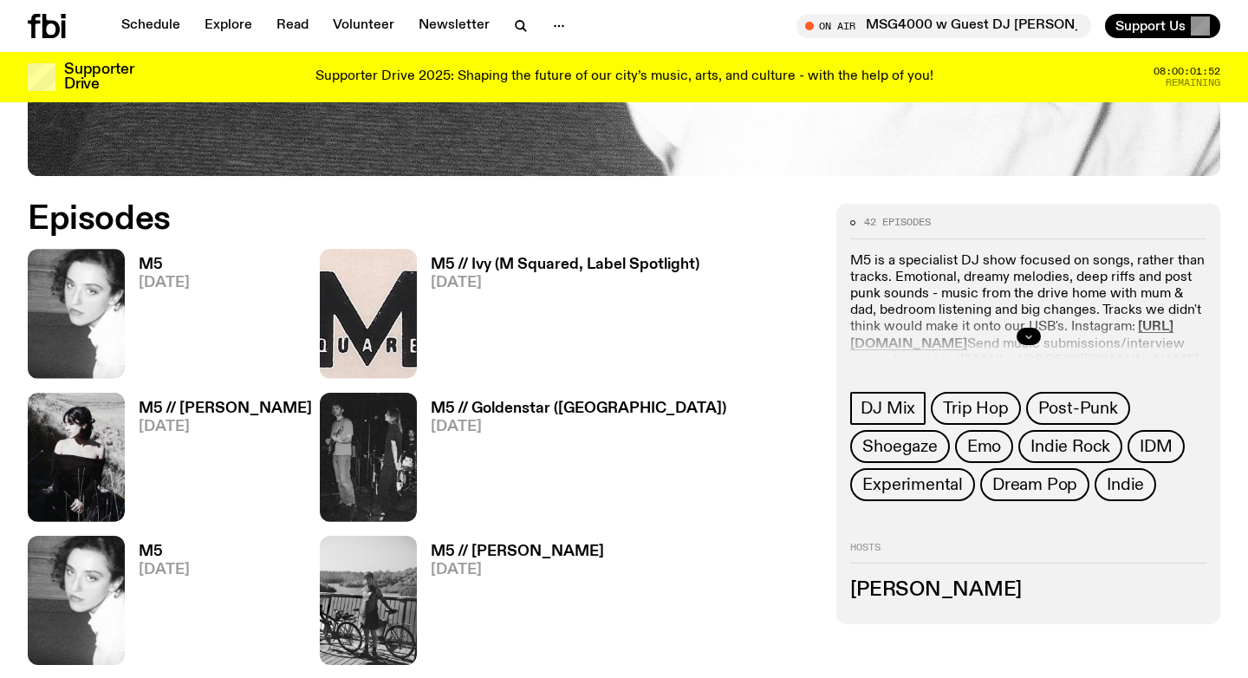
click at [1027, 331] on icon "button" at bounding box center [1029, 336] width 10 height 10
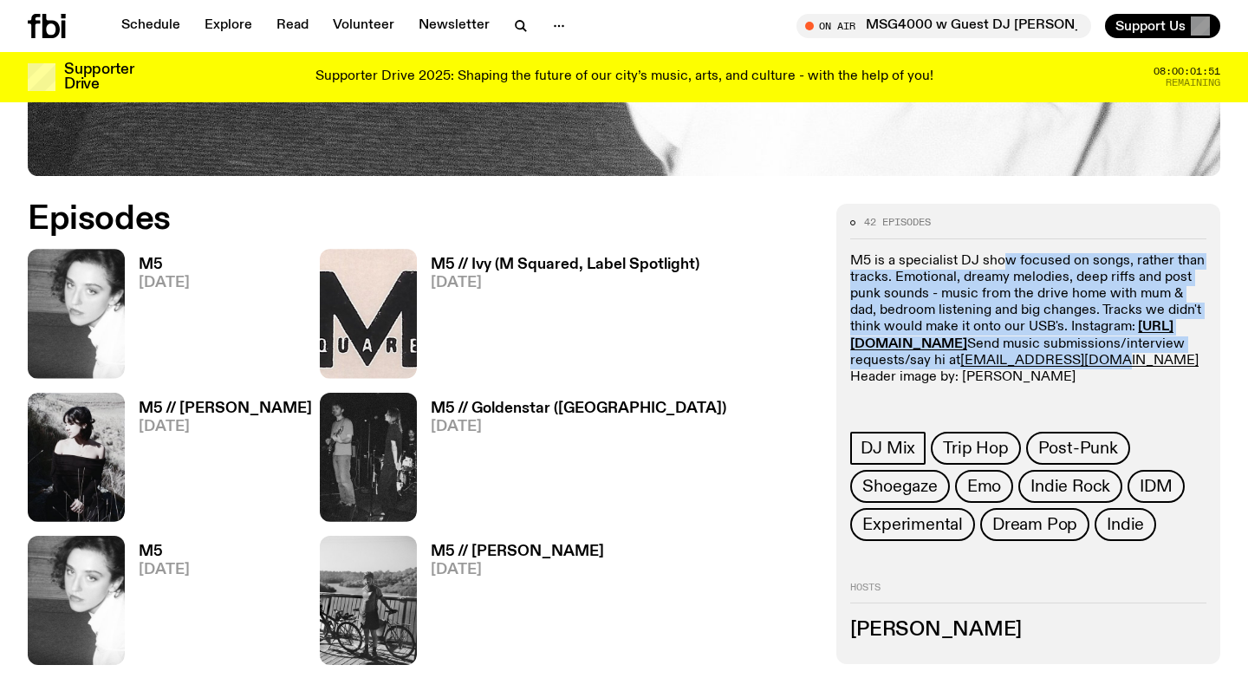
drag, startPoint x: 999, startPoint y: 262, endPoint x: 1139, endPoint y: 373, distance: 178.3
click at [1139, 373] on p "M5 is a specialist DJ show focused on songs, rather than tracks. Emotional, dre…" at bounding box center [1028, 319] width 356 height 133
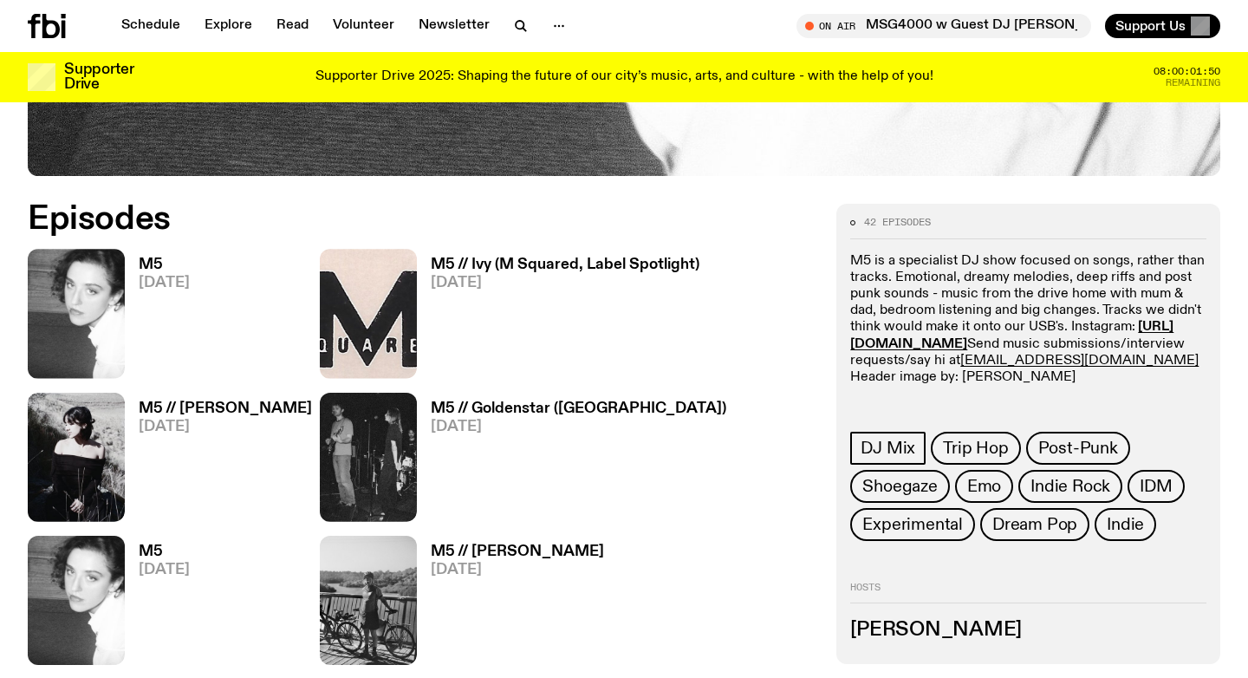
click at [1168, 387] on p "M5 is a specialist DJ show focused on songs, rather than tracks. Emotional, dre…" at bounding box center [1028, 319] width 356 height 133
drag, startPoint x: 1033, startPoint y: 248, endPoint x: 1189, endPoint y: 397, distance: 215.8
click at [1189, 397] on div "42 episodes M5 is a specialist DJ show focused on songs, rather than tracks. Em…" at bounding box center [1028, 379] width 356 height 322
click at [1190, 387] on p "M5 is a specialist DJ show focused on songs, rather than tracks. Emotional, dre…" at bounding box center [1028, 319] width 356 height 133
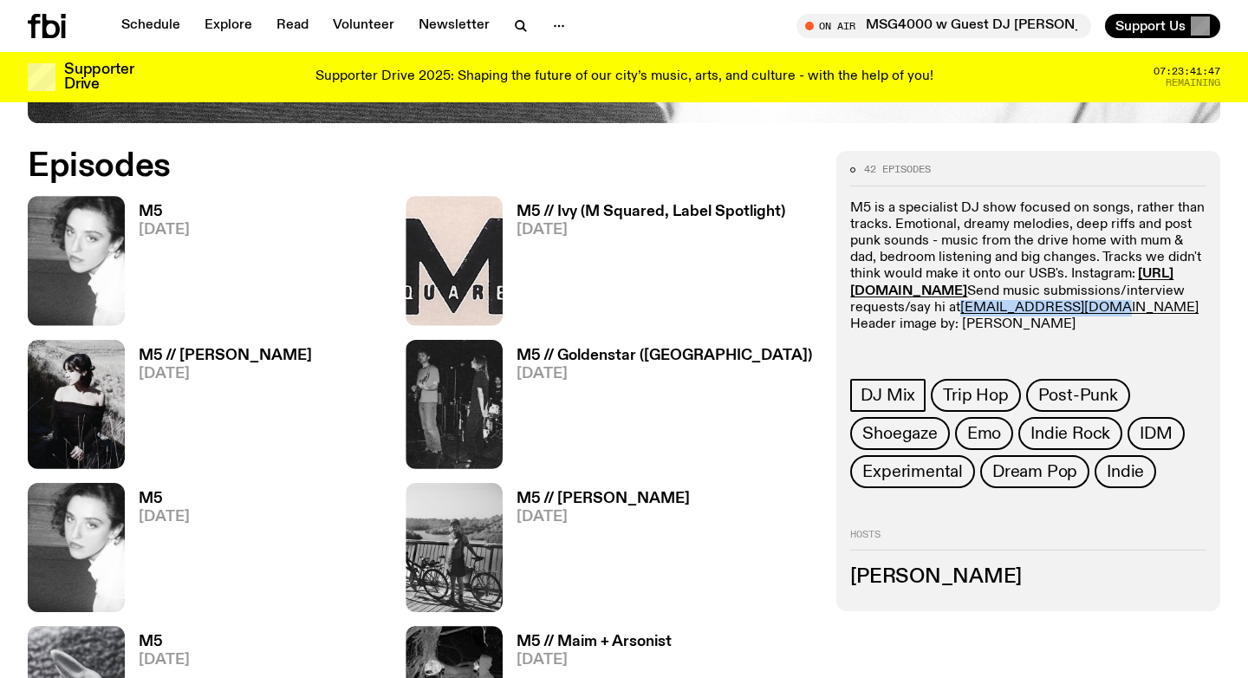
drag, startPoint x: 990, startPoint y: 321, endPoint x: 864, endPoint y: 331, distance: 126.1
click at [864, 331] on p "M5 is a specialist DJ show focused on songs, rather than tracks. Emotional, dre…" at bounding box center [1028, 266] width 356 height 133
copy link "lilly.g@fbiradio.com"
click at [1110, 330] on p "M5 is a specialist DJ show focused on songs, rather than tracks. Emotional, dre…" at bounding box center [1028, 266] width 356 height 133
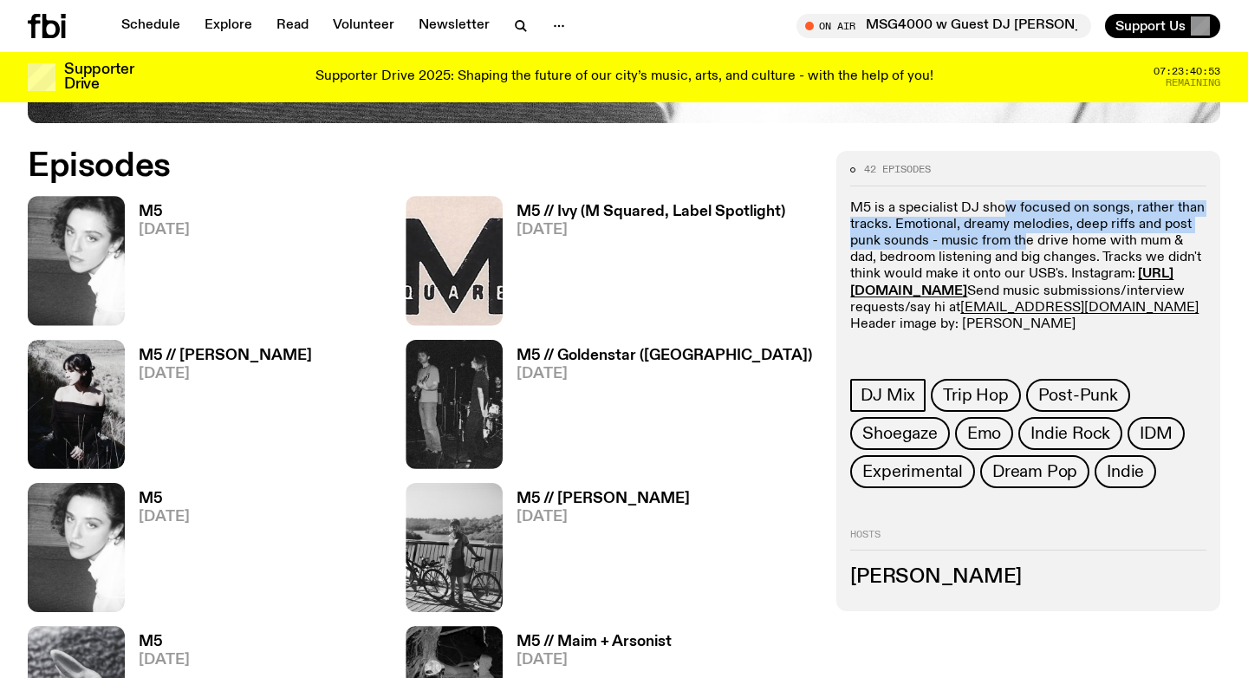
drag, startPoint x: 1007, startPoint y: 205, endPoint x: 1025, endPoint y: 249, distance: 47.8
click at [1025, 249] on p "M5 is a specialist DJ show focused on songs, rather than tracks. Emotional, dre…" at bounding box center [1028, 266] width 356 height 133
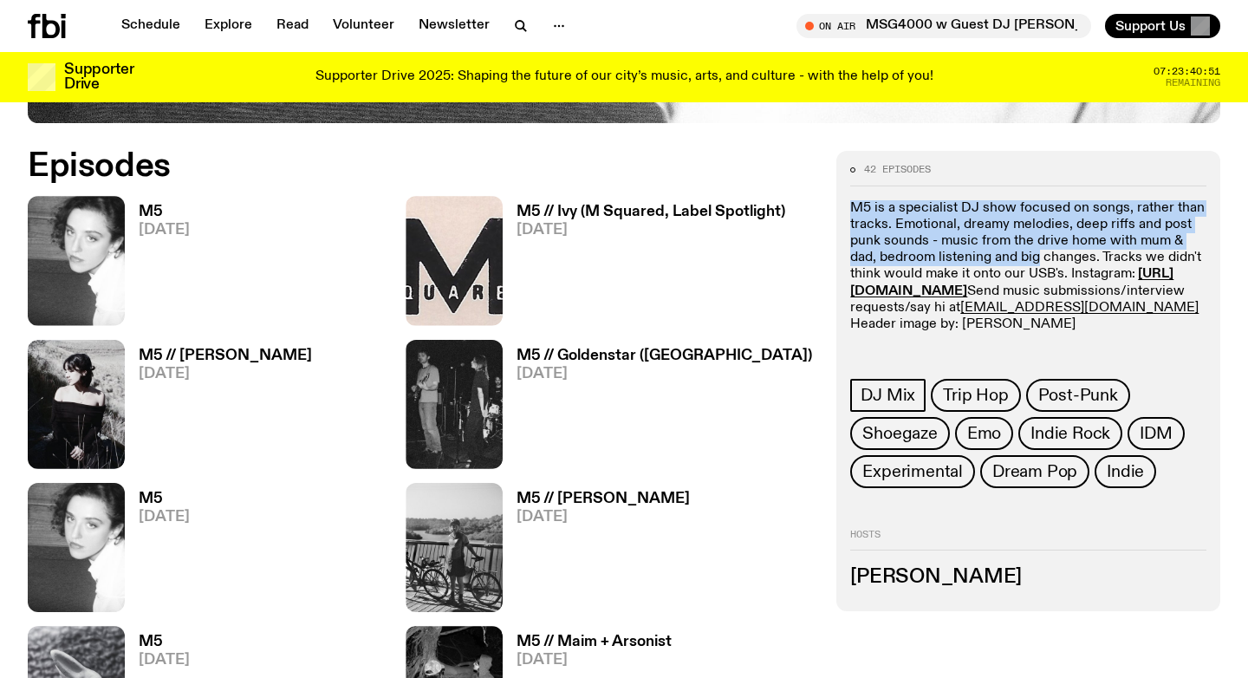
drag, startPoint x: 992, startPoint y: 189, endPoint x: 1038, endPoint y: 264, distance: 88.3
click at [1038, 264] on div "42 episodes M5 is a specialist DJ show focused on songs, rather than tracks. Em…" at bounding box center [1028, 326] width 356 height 322
click at [1038, 264] on p "M5 is a specialist DJ show focused on songs, rather than tracks. Emotional, dre…" at bounding box center [1028, 266] width 356 height 133
drag, startPoint x: 1014, startPoint y: 198, endPoint x: 1037, endPoint y: 247, distance: 53.9
click at [1037, 247] on div "42 episodes M5 is a specialist DJ show focused on songs, rather than tracks. Em…" at bounding box center [1028, 326] width 356 height 322
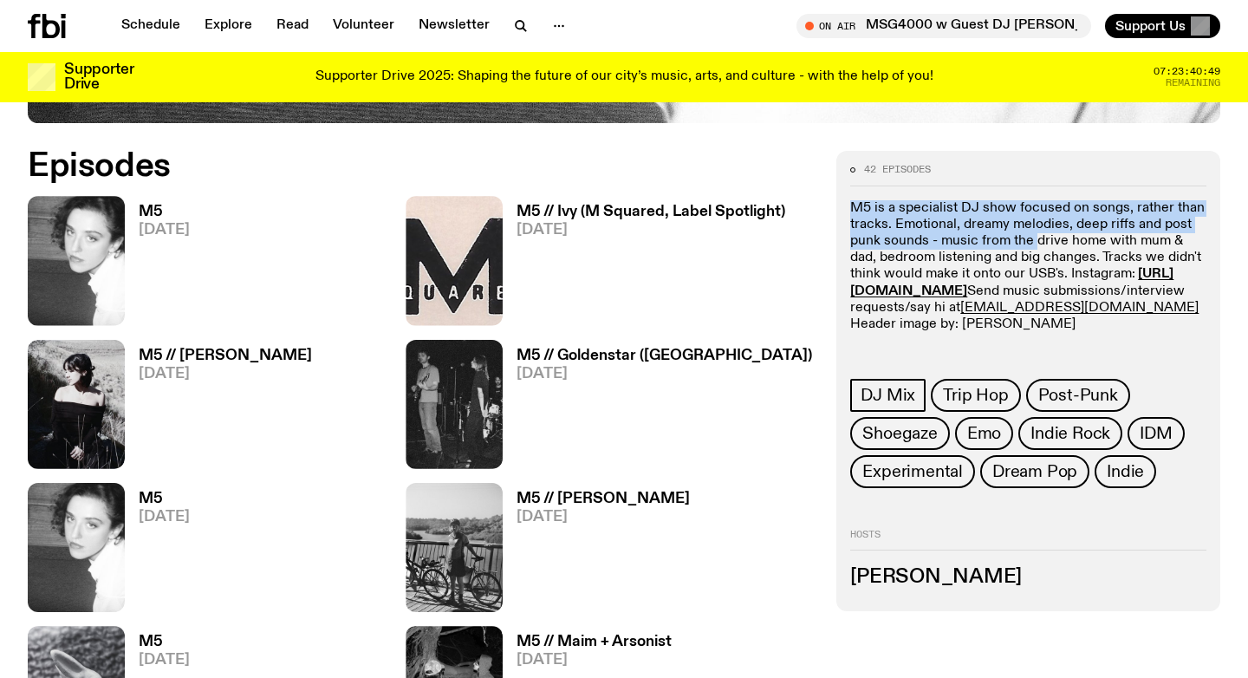
click at [1037, 247] on p "M5 is a specialist DJ show focused on songs, rather than tracks. Emotional, dre…" at bounding box center [1028, 266] width 356 height 133
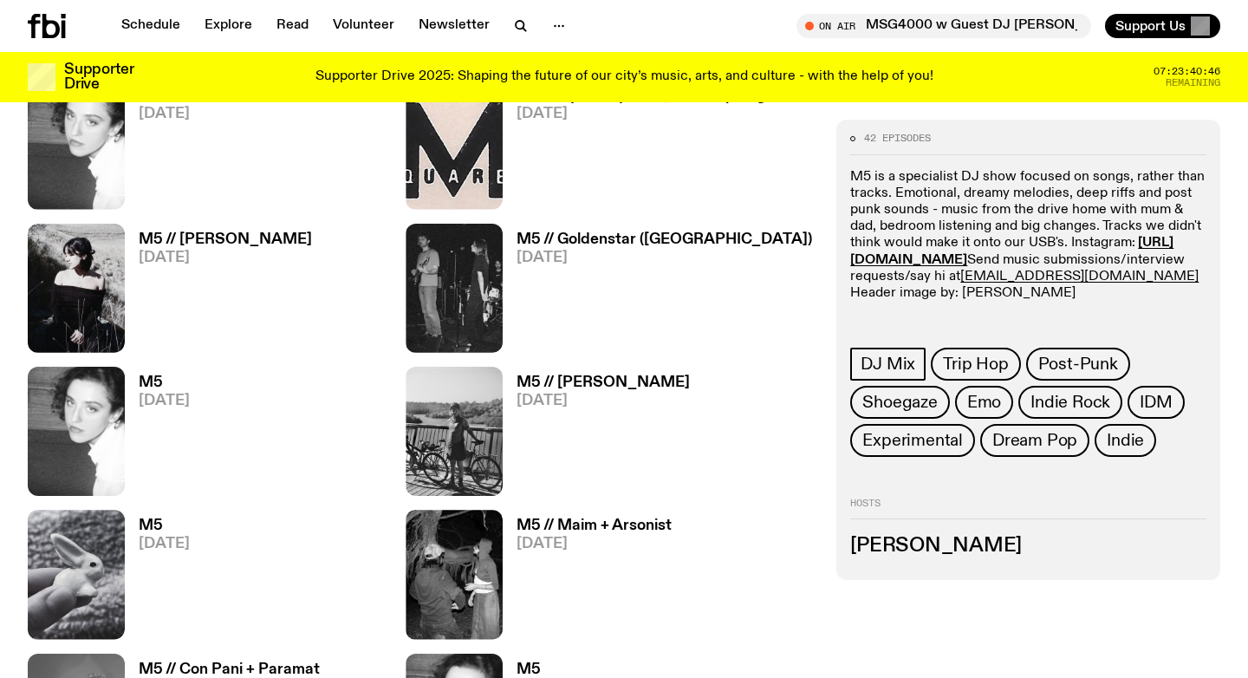
scroll to position [865, 0]
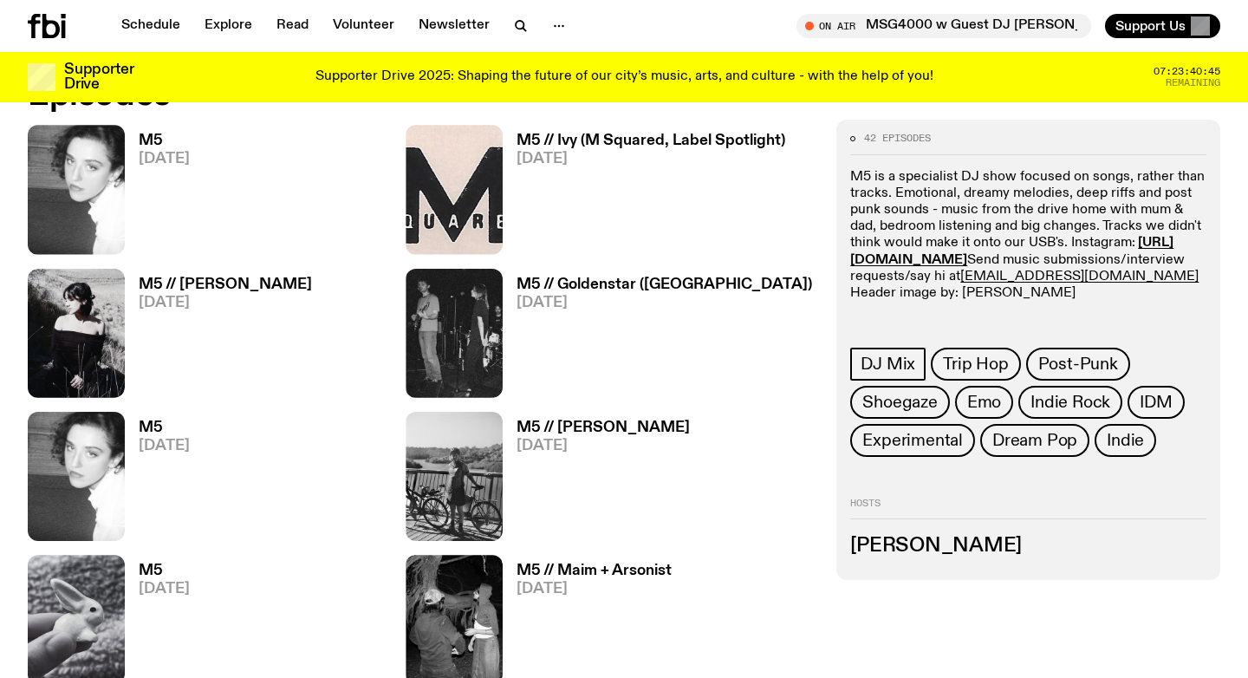
click at [150, 140] on h3 "M5" at bounding box center [164, 140] width 51 height 15
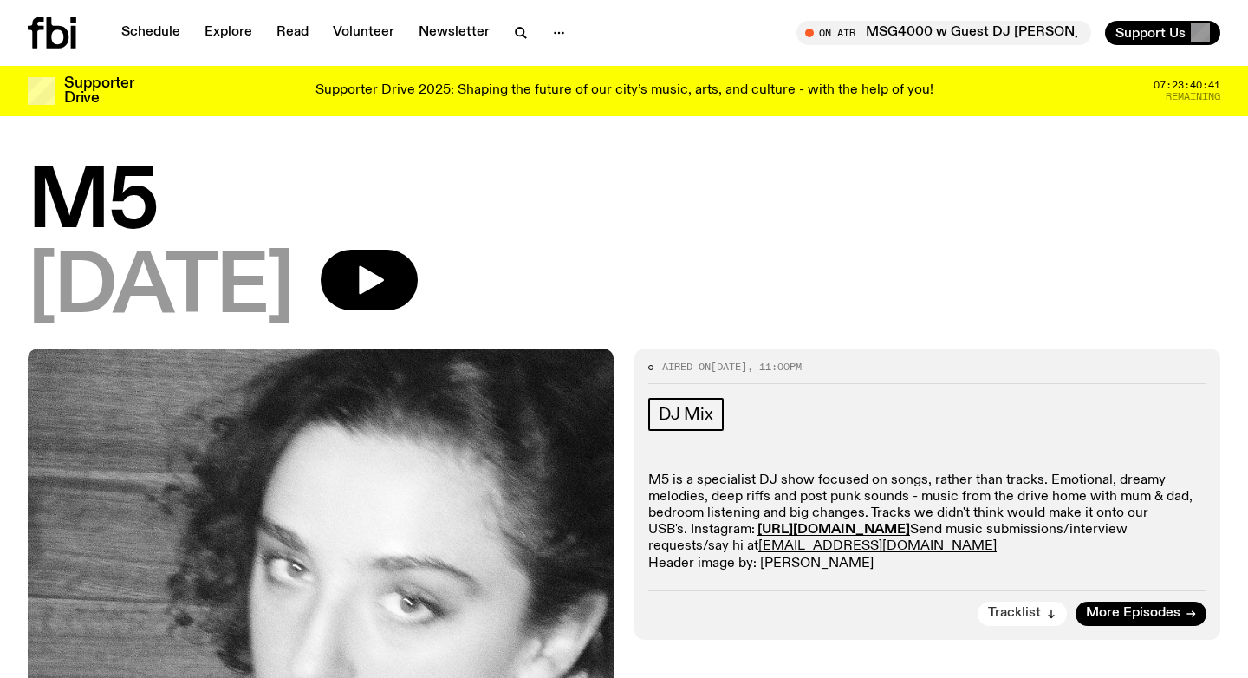
click at [1041, 614] on span "Tracklist" at bounding box center [1014, 613] width 53 height 13
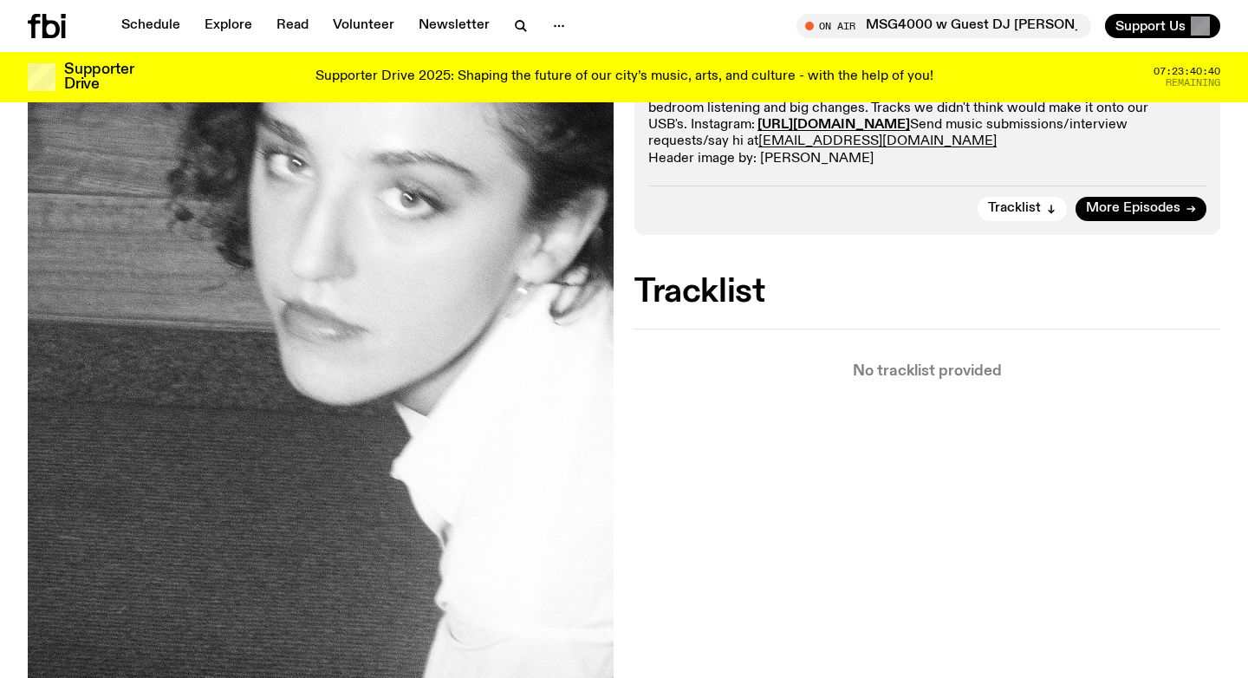
scroll to position [348, 0]
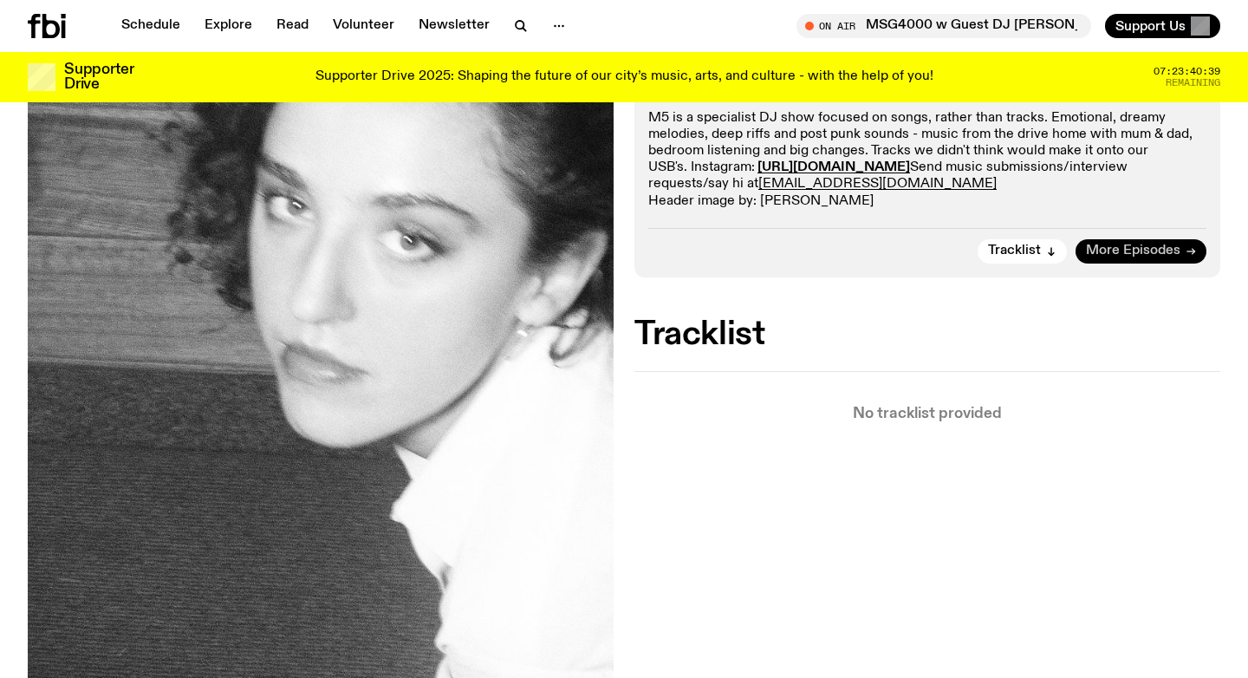
click at [1123, 257] on span "More Episodes" at bounding box center [1133, 250] width 94 height 13
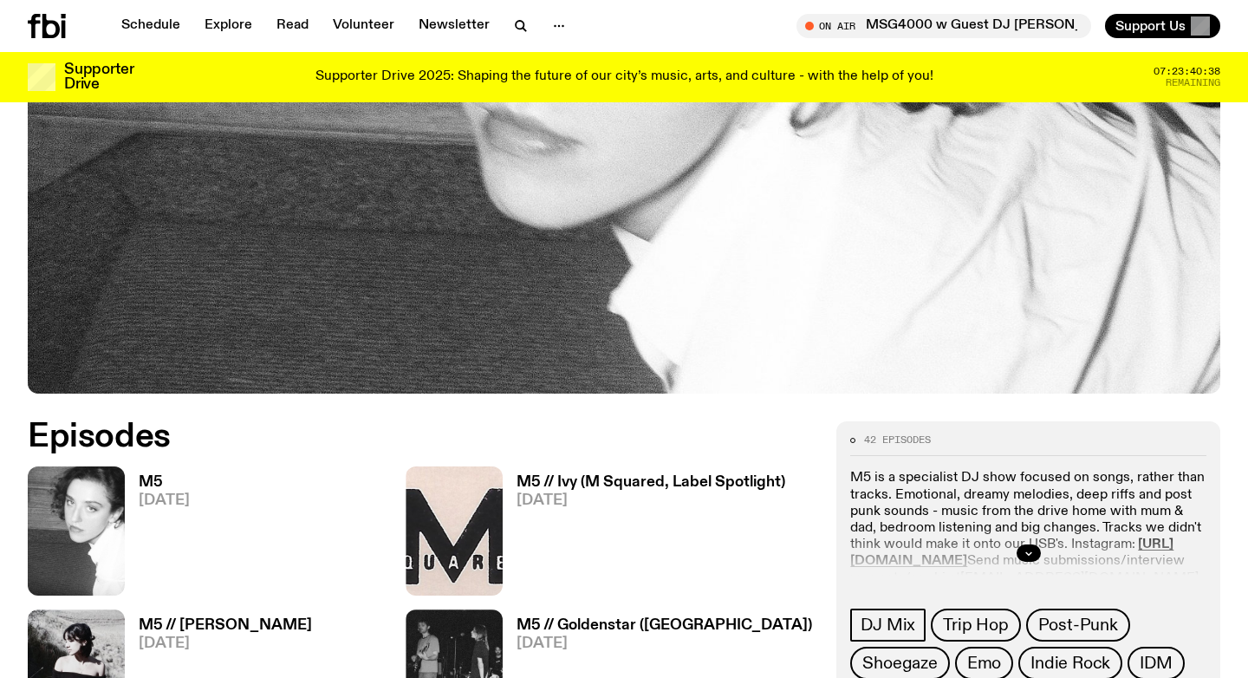
scroll to position [899, 0]
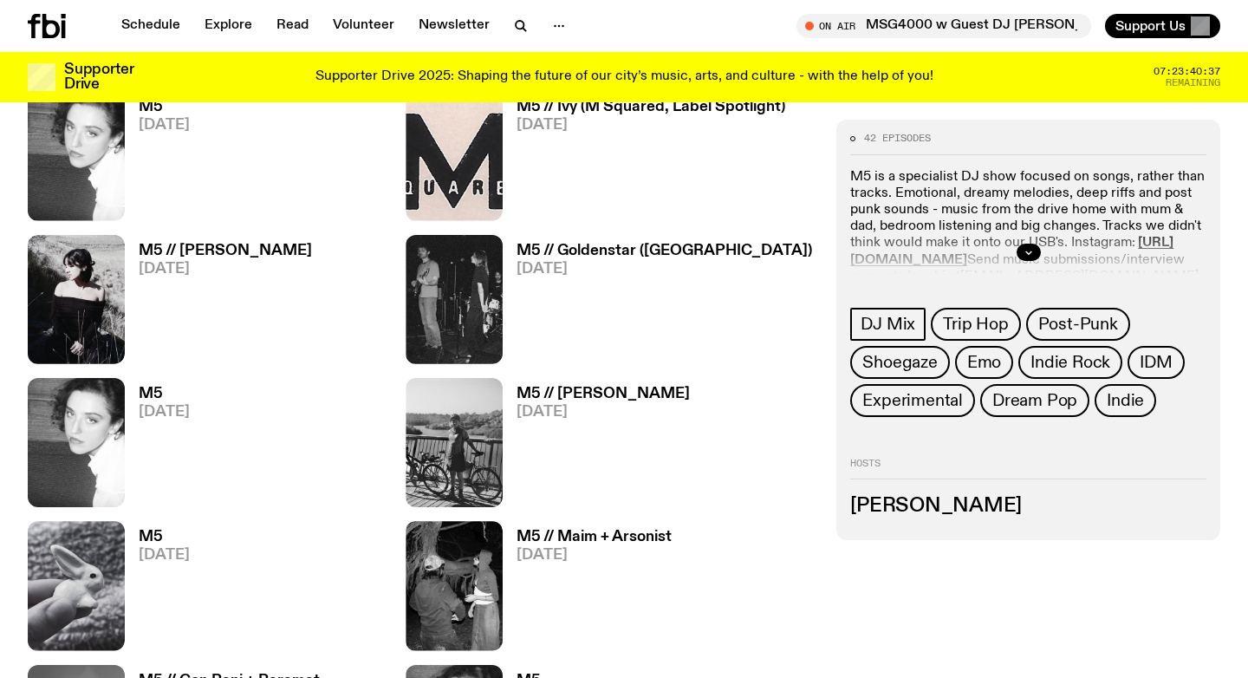
click at [210, 250] on h3 "M5 // Anusha" at bounding box center [225, 251] width 173 height 15
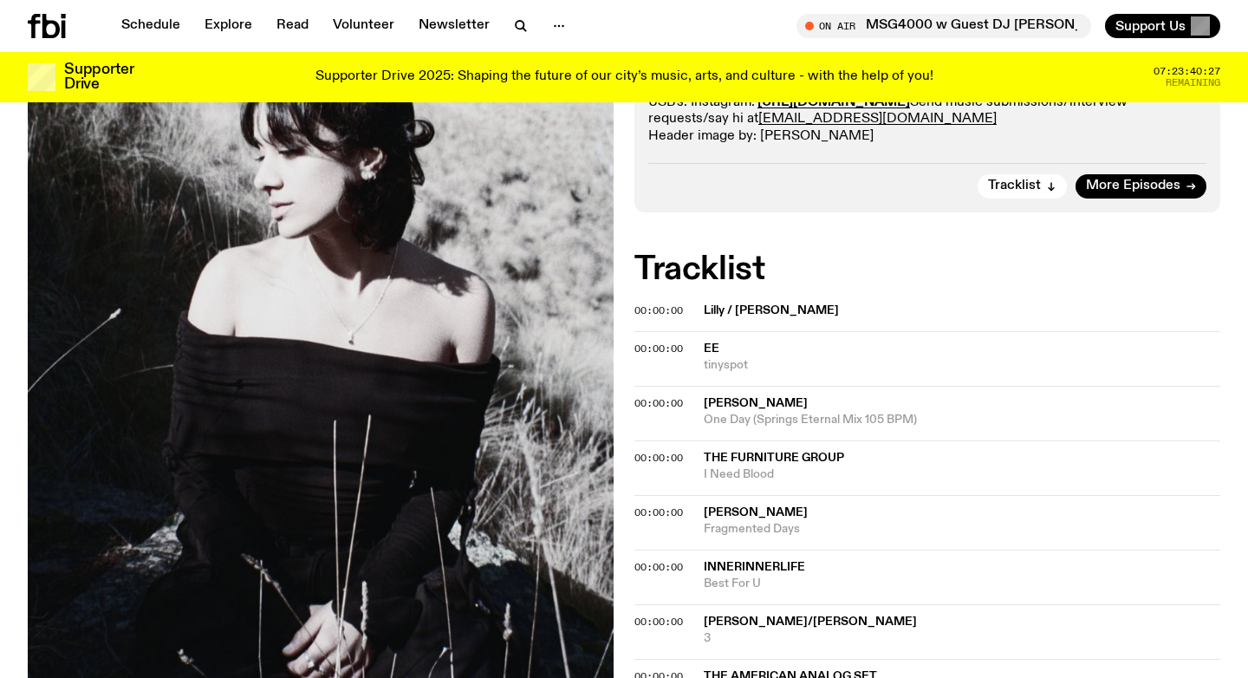
scroll to position [407, 0]
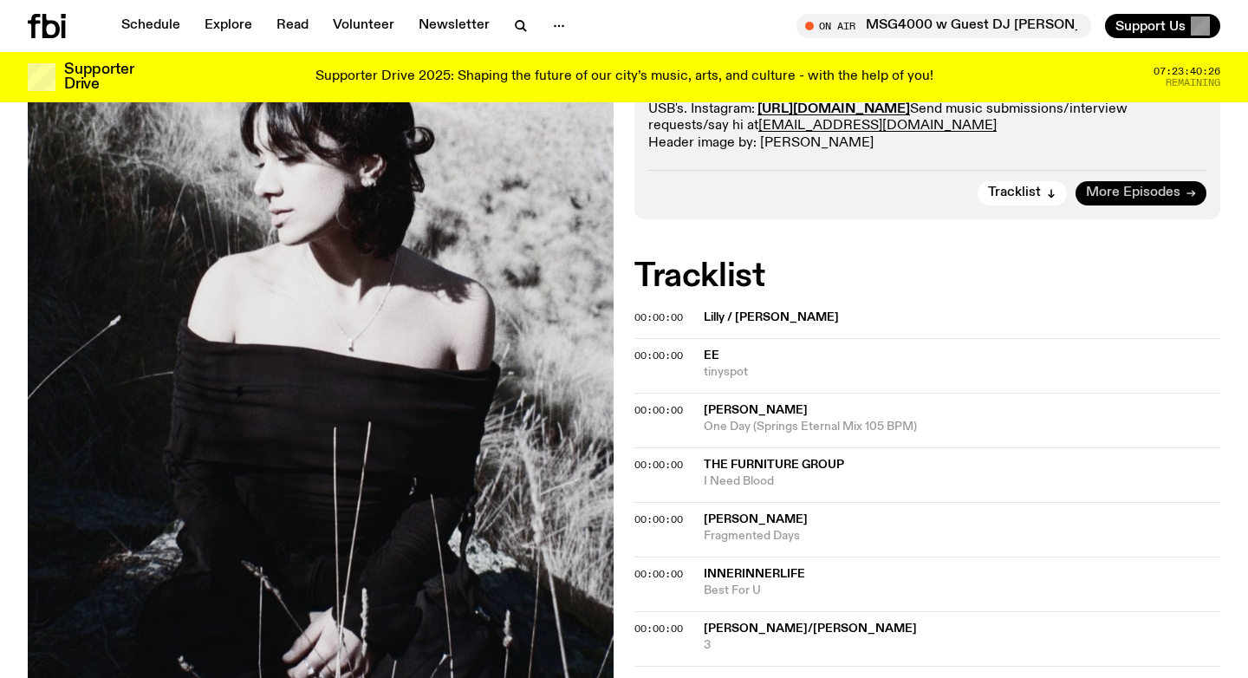
click at [1145, 196] on span "More Episodes" at bounding box center [1133, 192] width 94 height 13
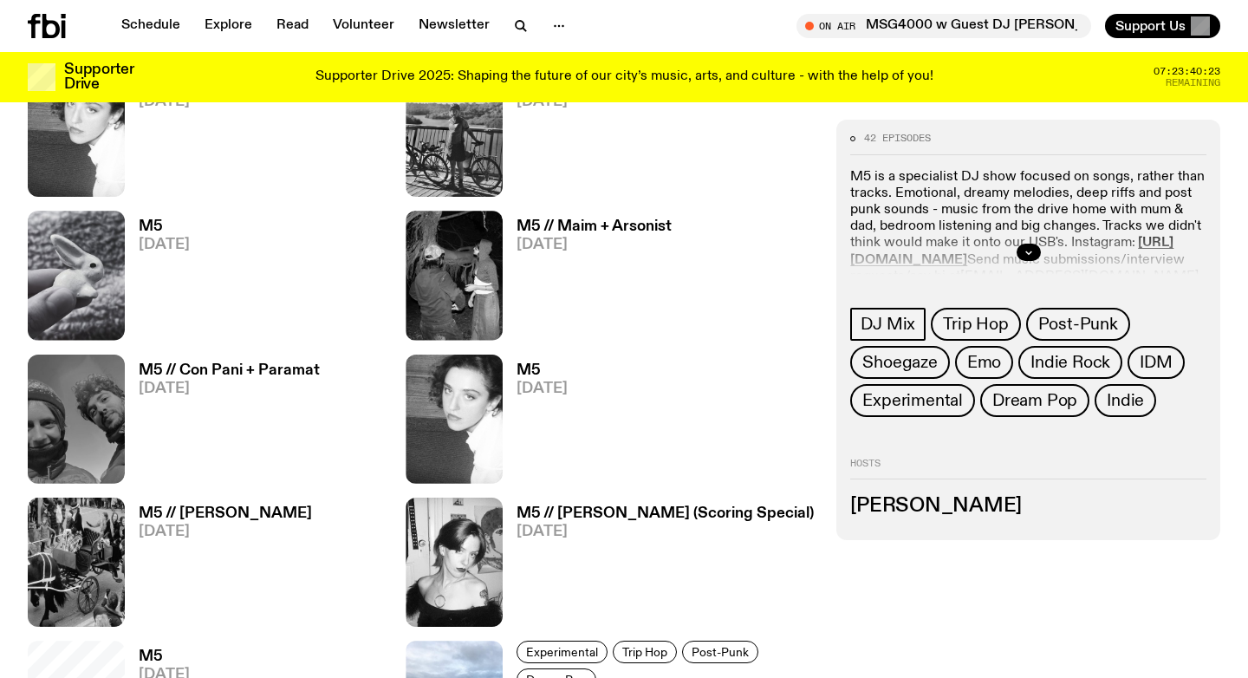
scroll to position [1235, 0]
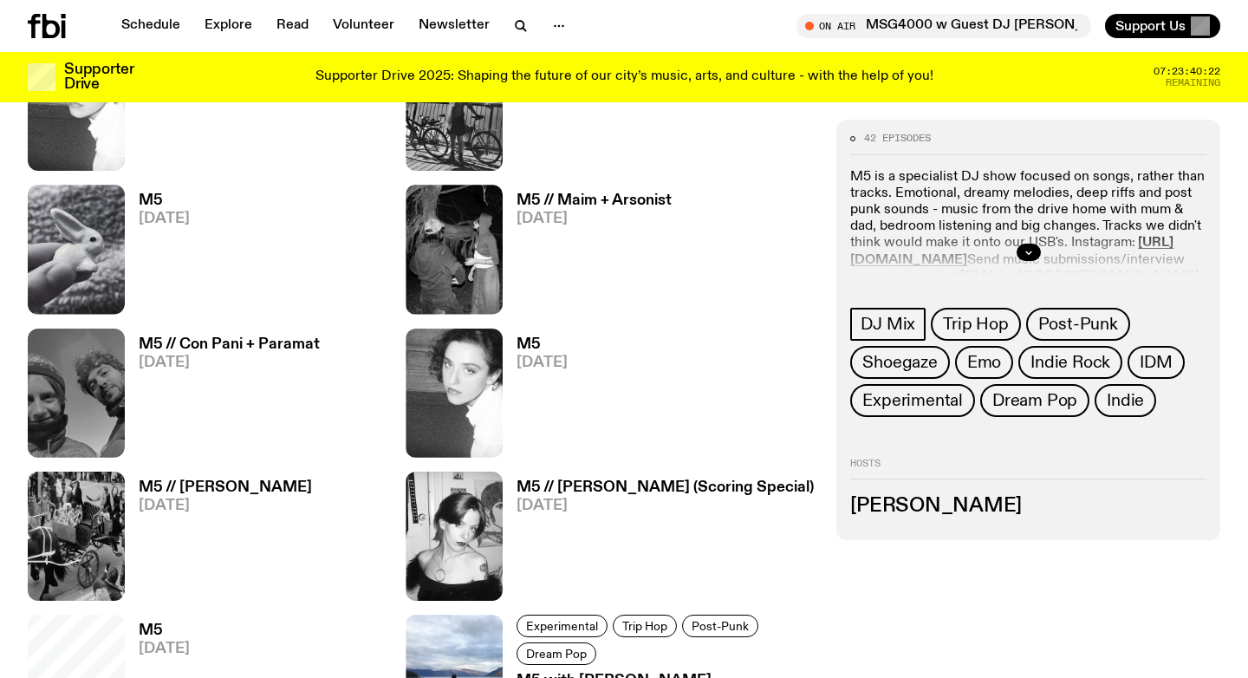
click at [517, 347] on h3 "M5" at bounding box center [542, 344] width 51 height 15
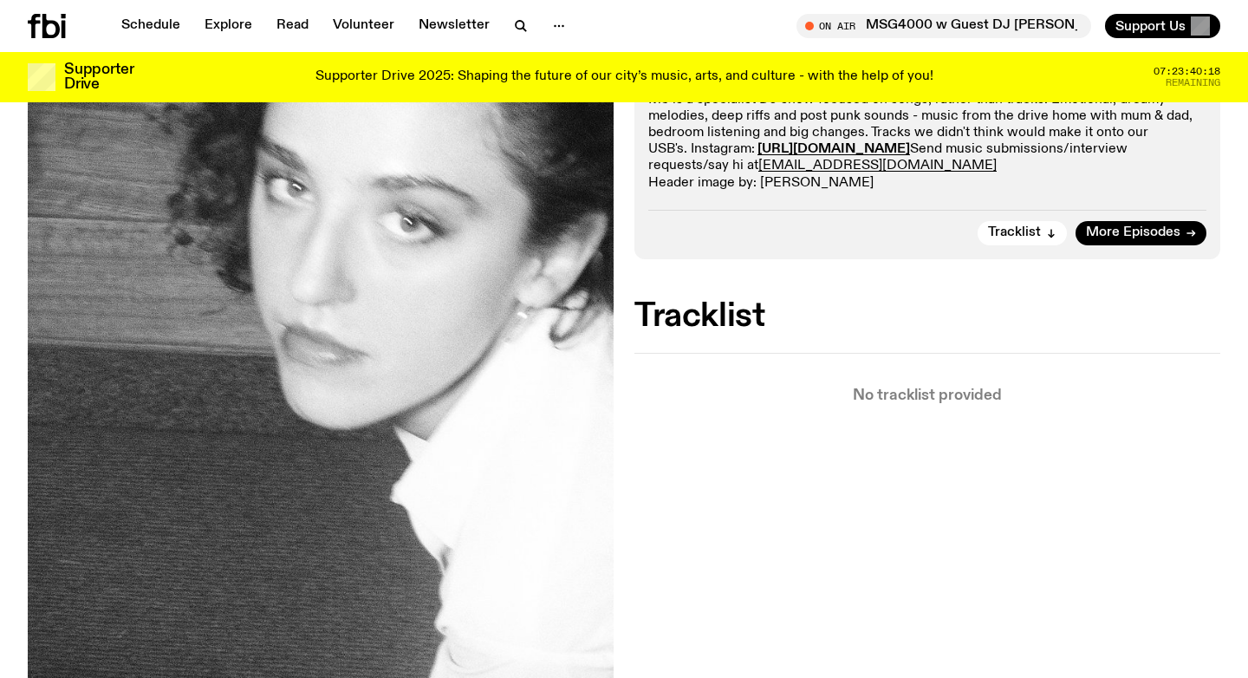
scroll to position [237, 0]
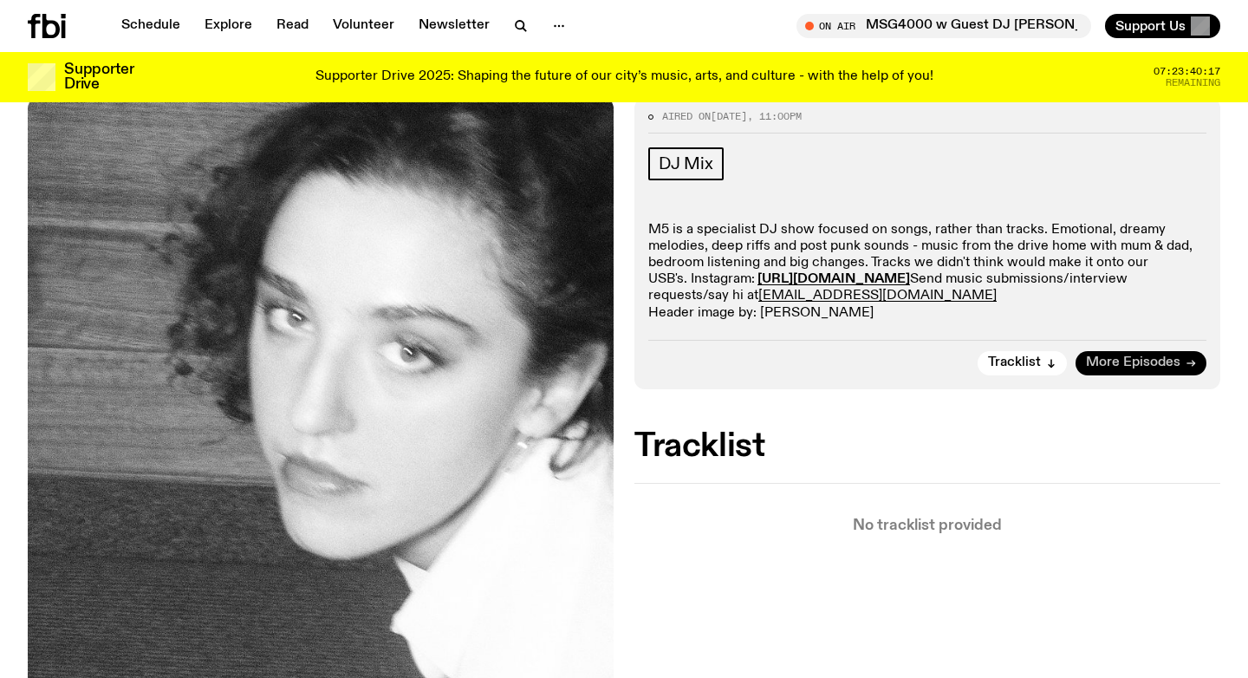
click at [1120, 366] on span "More Episodes" at bounding box center [1133, 362] width 94 height 13
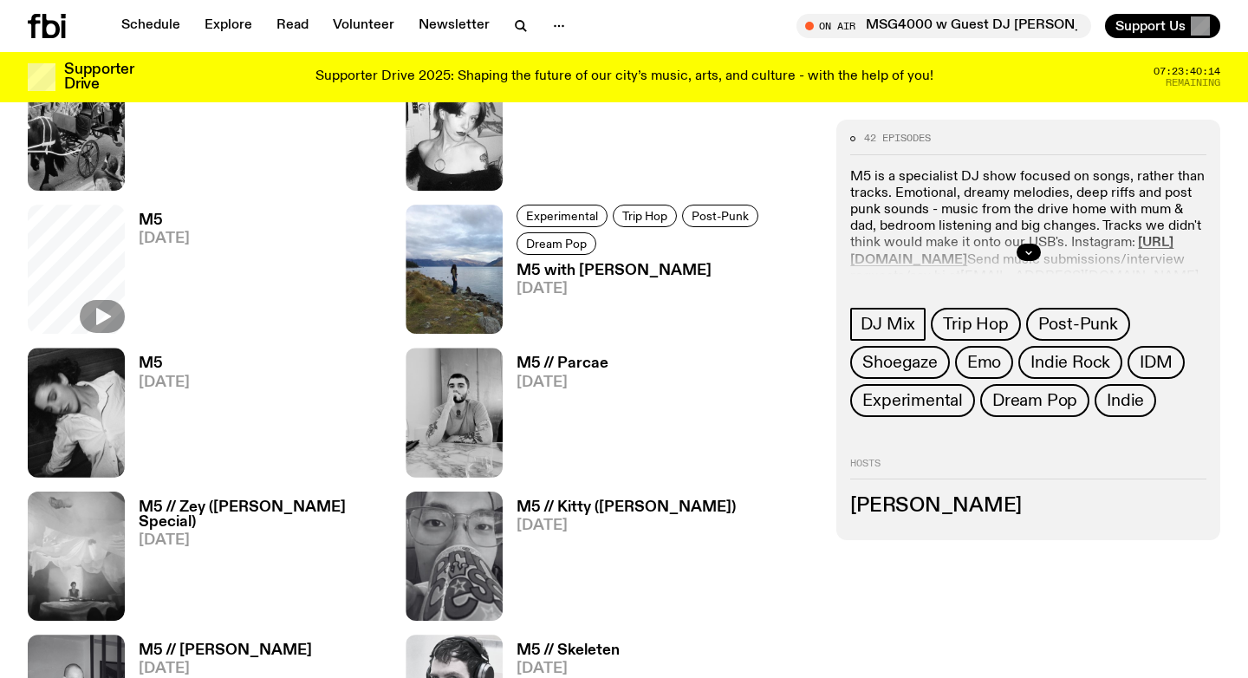
scroll to position [1646, 0]
click at [548, 366] on h3 "M5 // Parcae" at bounding box center [563, 362] width 92 height 15
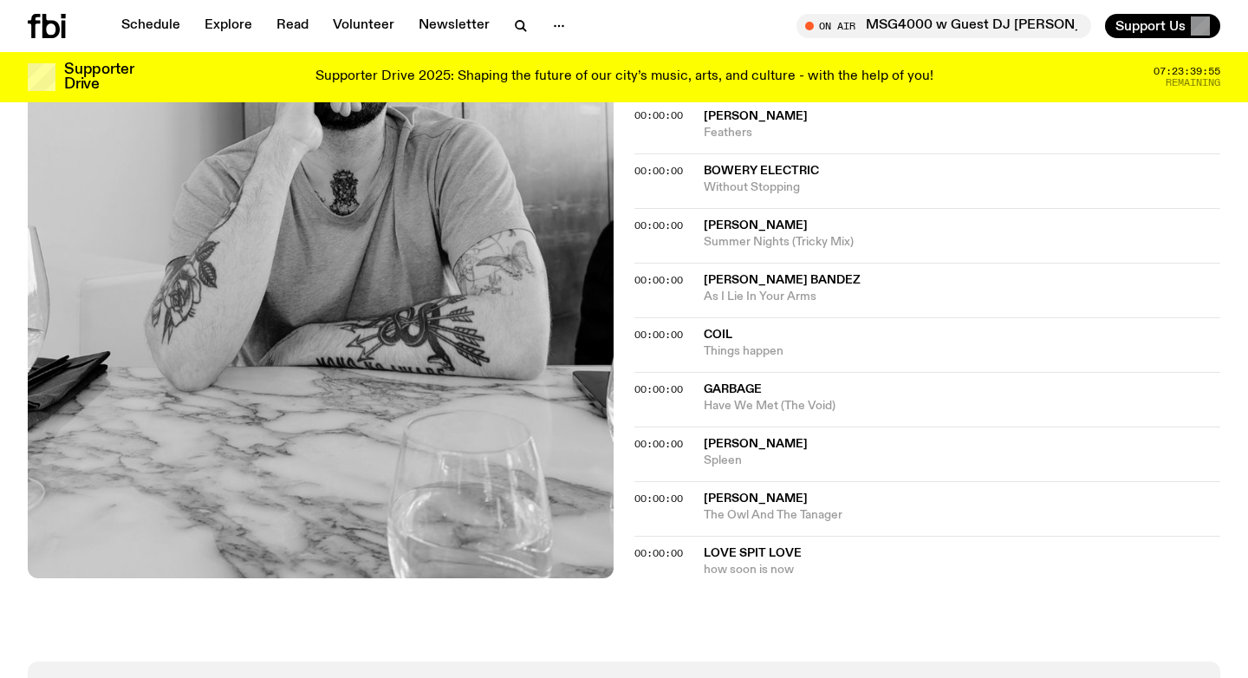
scroll to position [1876, 0]
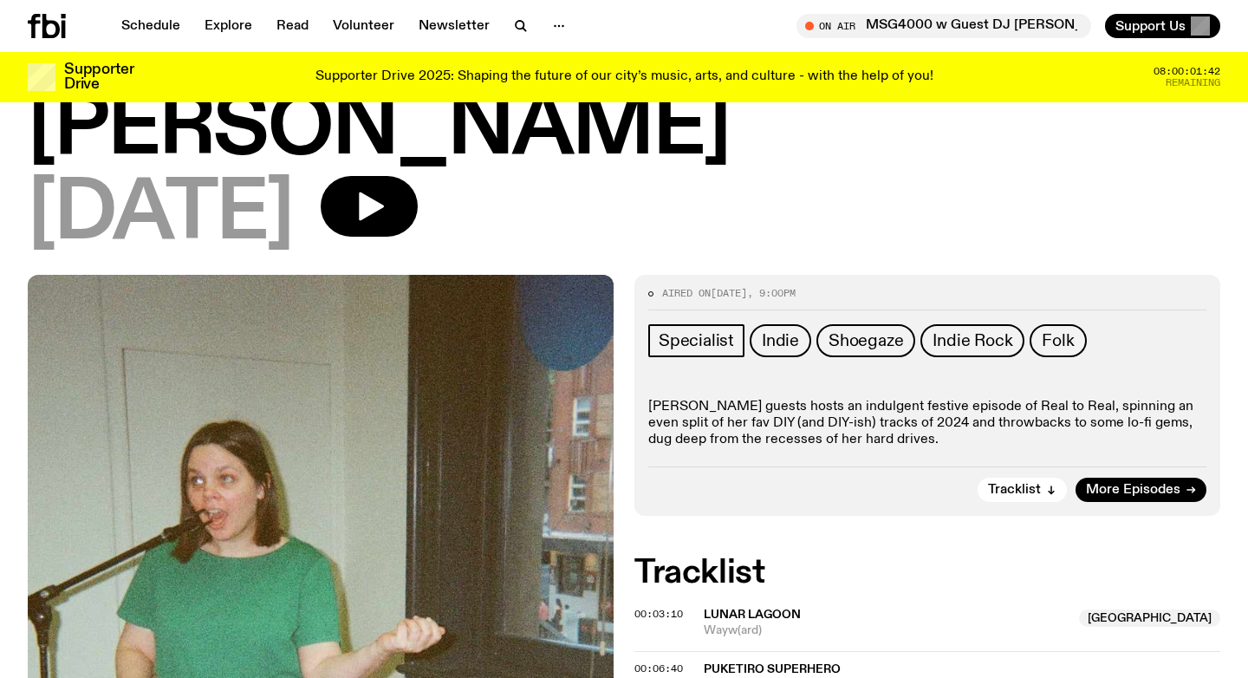
scroll to position [137, 0]
click at [1131, 485] on span "More Episodes" at bounding box center [1133, 491] width 94 height 13
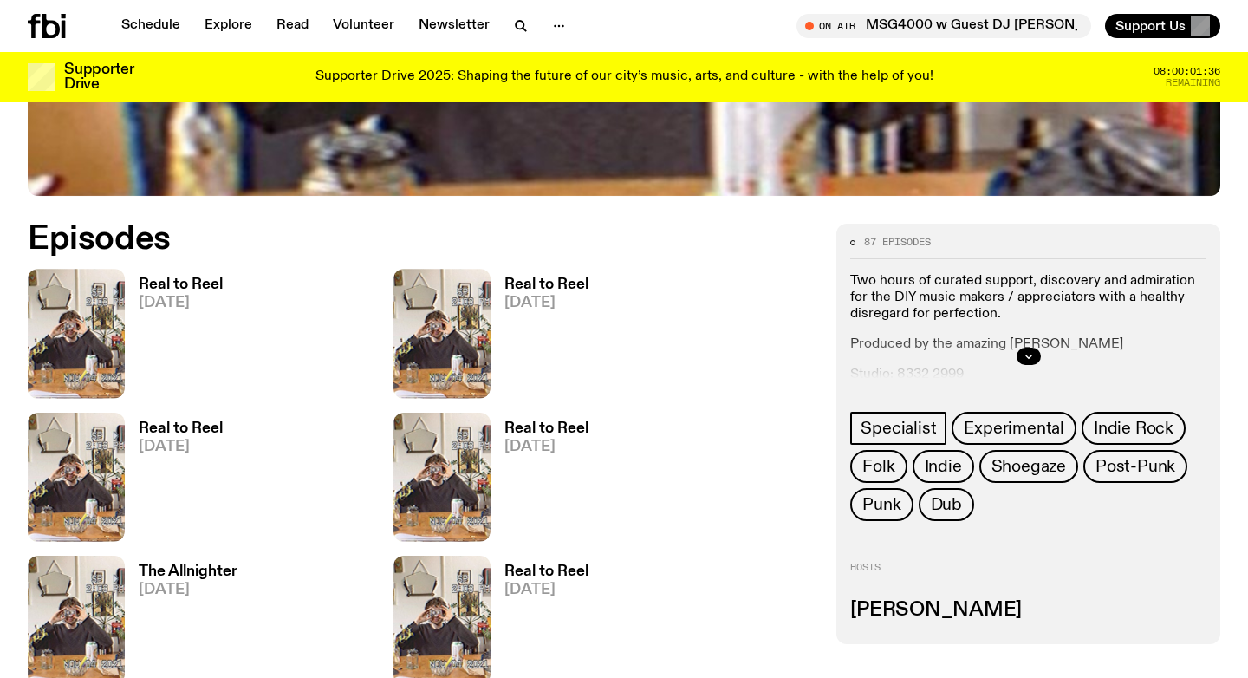
scroll to position [722, 0]
click at [1025, 360] on icon "button" at bounding box center [1029, 355] width 10 height 10
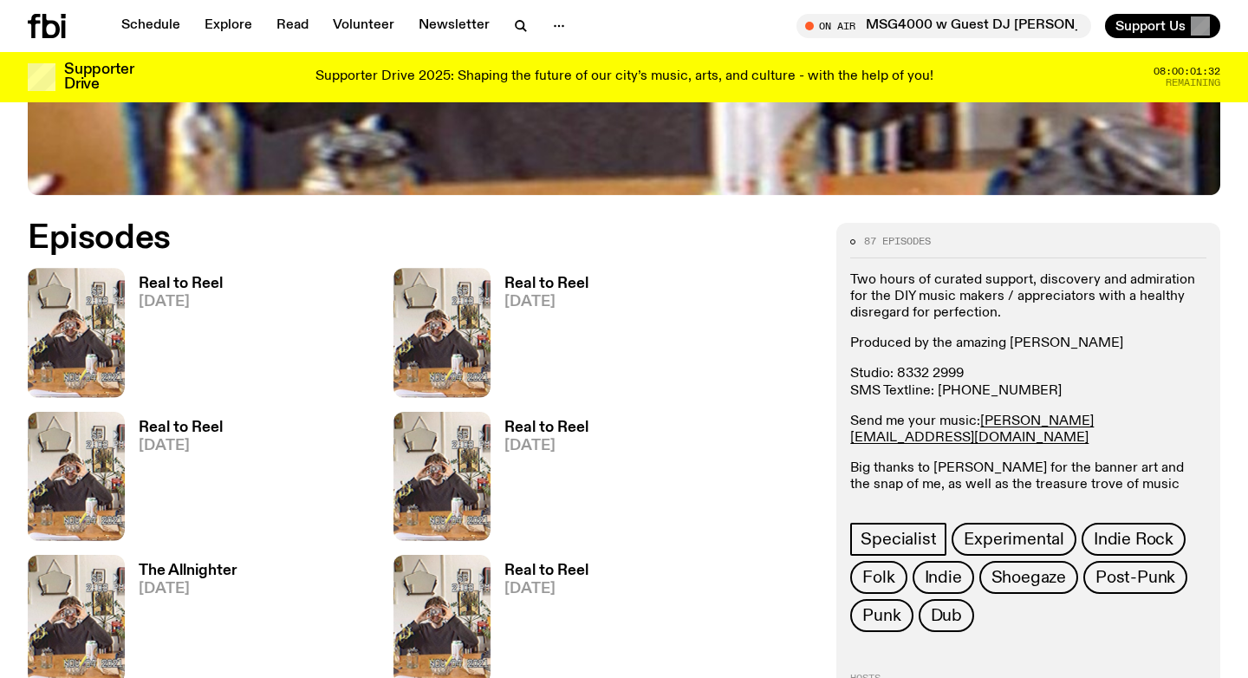
click at [1135, 421] on p "Send me your music: jasper.c@fbiradio.com" at bounding box center [1028, 429] width 356 height 33
drag, startPoint x: 1120, startPoint y: 426, endPoint x: 979, endPoint y: 428, distance: 141.3
click at [979, 428] on p "Send me your music: jasper.c@fbiradio.com" at bounding box center [1028, 429] width 356 height 33
copy p "jasper.c@fbiradio.com"
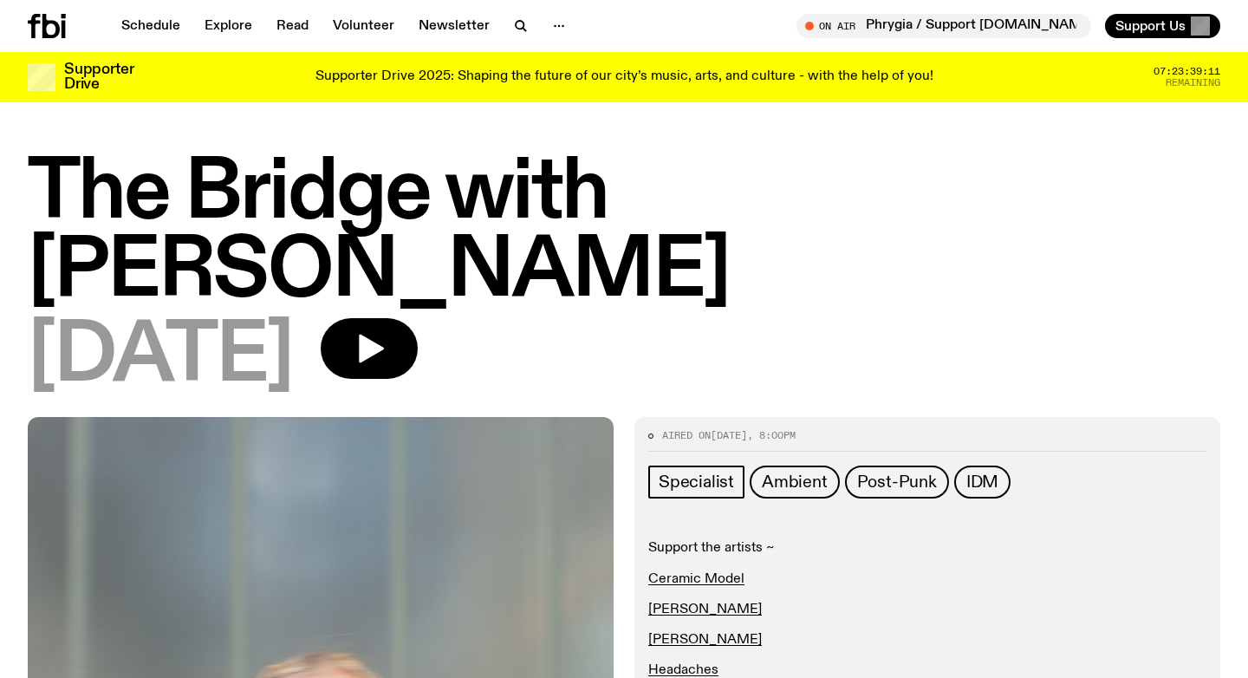
scroll to position [302, 0]
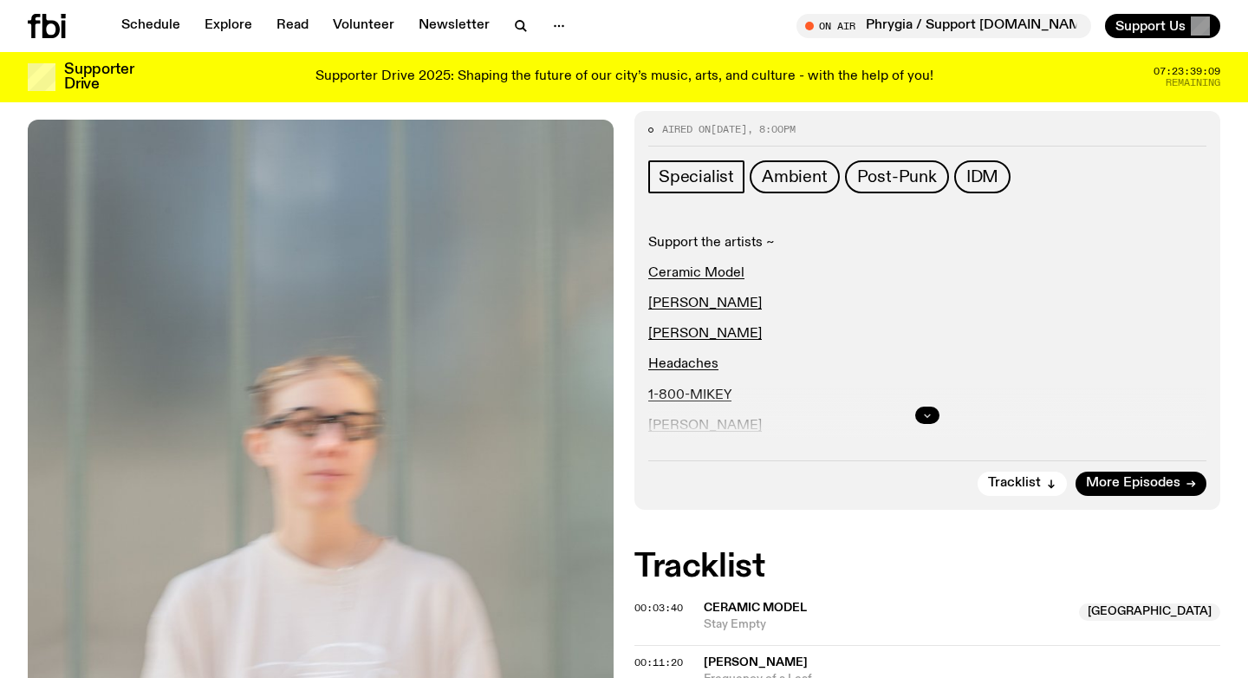
click at [932, 417] on icon "button" at bounding box center [927, 415] width 10 height 10
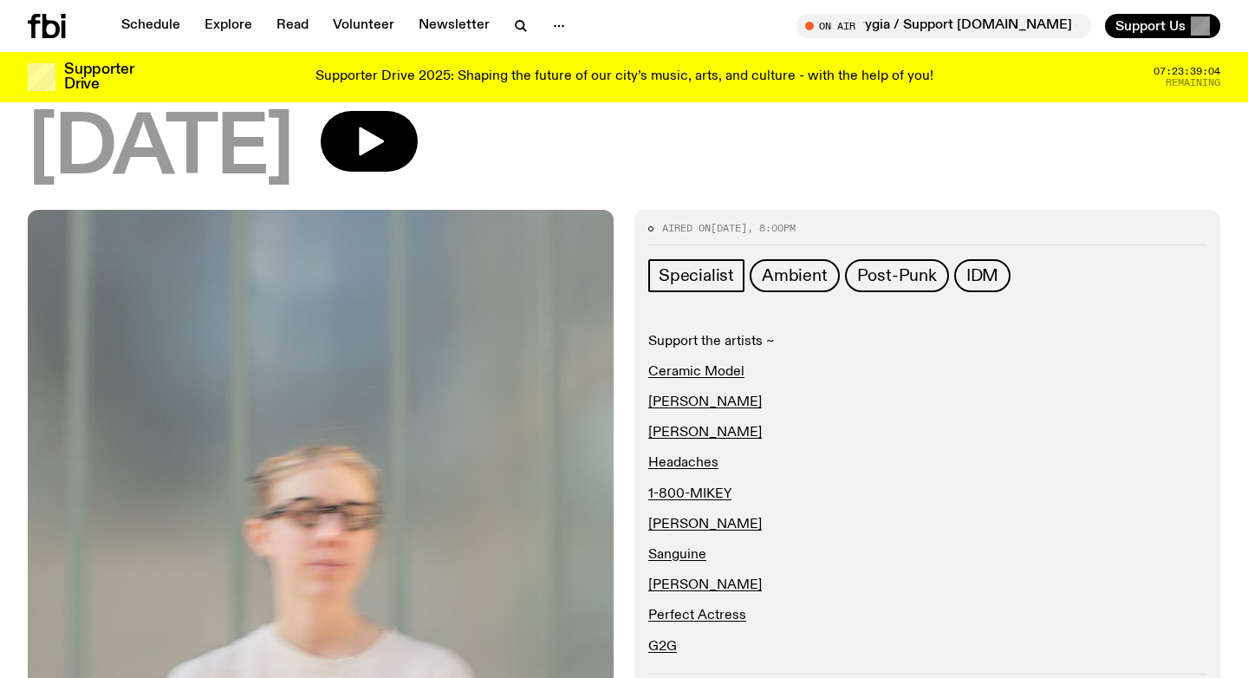
scroll to position [179, 0]
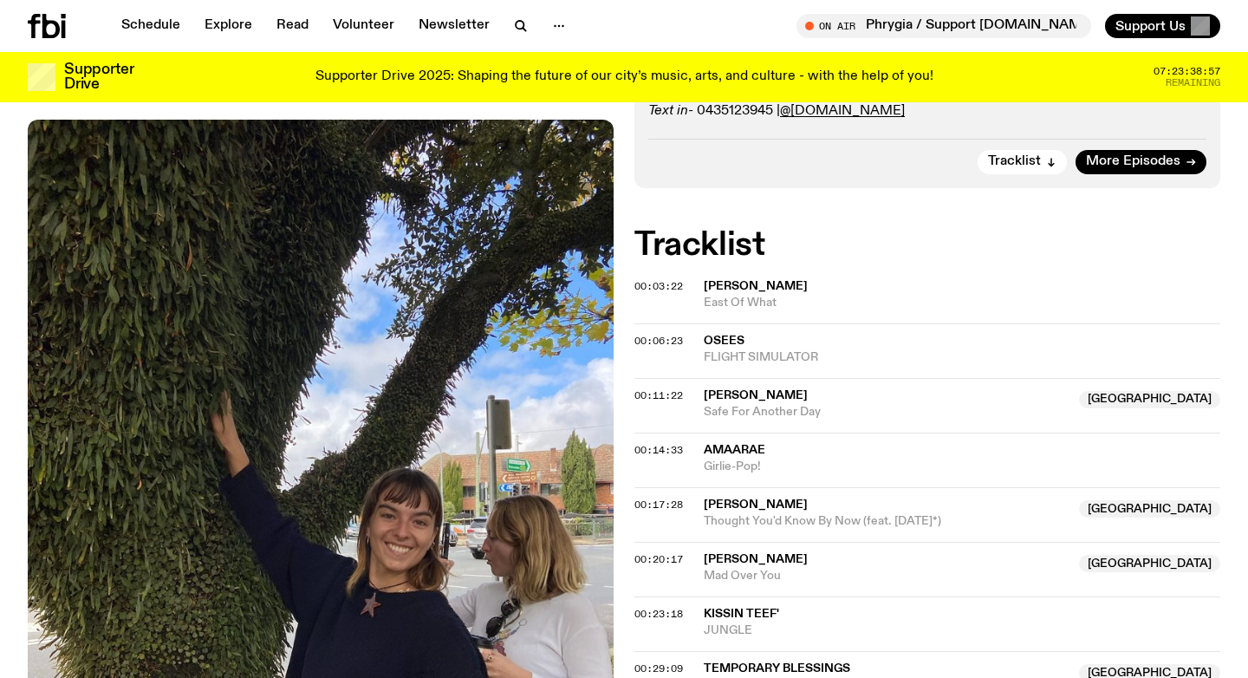
scroll to position [495, 0]
